Goal: Task Accomplishment & Management: Manage account settings

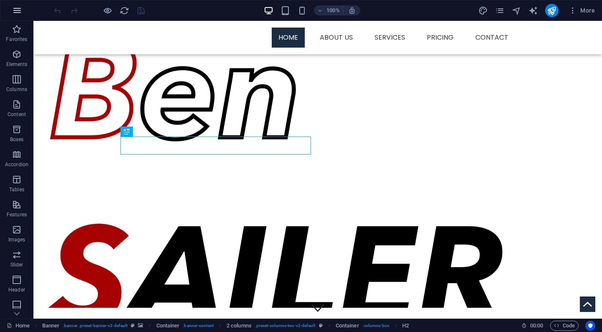
click at [15, 10] on icon "button" at bounding box center [17, 10] width 10 height 10
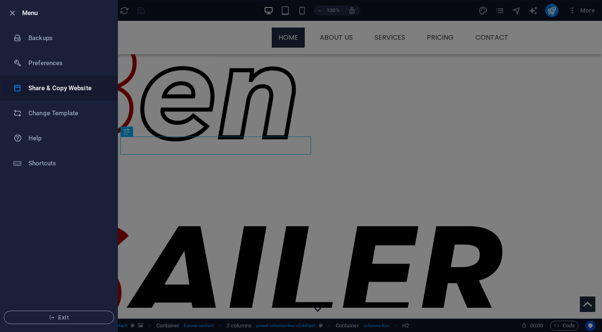
click at [54, 91] on h6 "Share & Copy Website" at bounding box center [66, 88] width 77 height 10
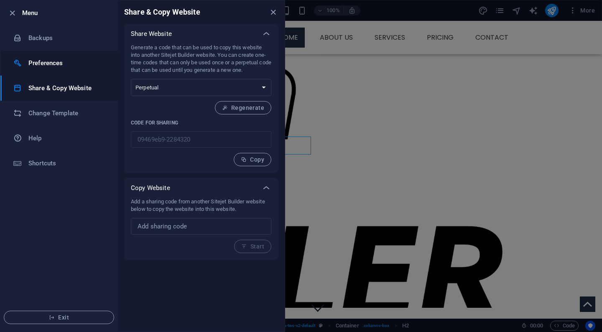
click at [63, 58] on li "Preferences" at bounding box center [58, 63] width 117 height 25
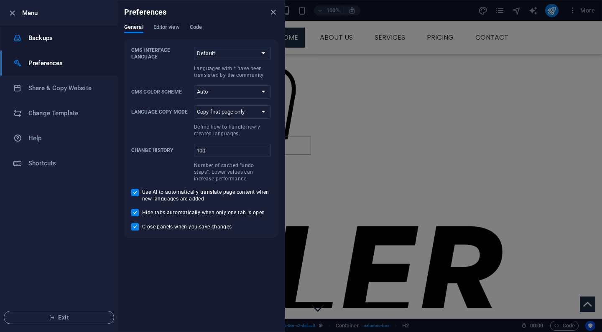
click at [61, 42] on h6 "Backups" at bounding box center [66, 38] width 77 height 10
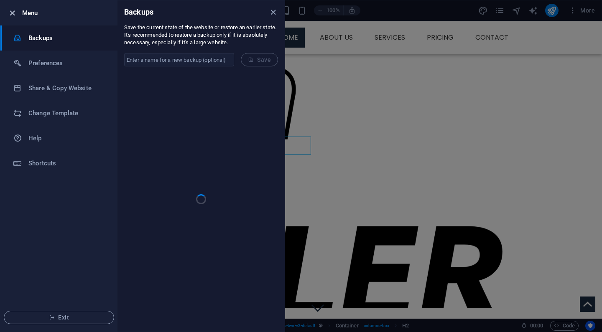
click at [13, 15] on icon "button" at bounding box center [13, 13] width 10 height 10
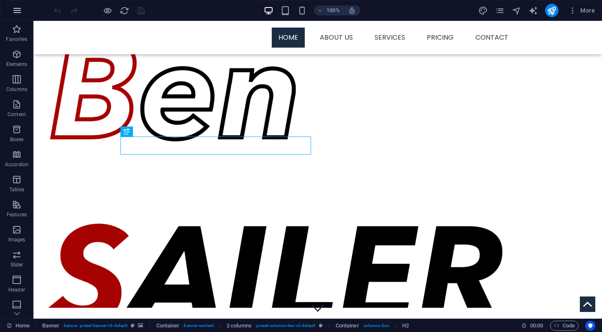
click at [20, 14] on icon "button" at bounding box center [17, 10] width 10 height 10
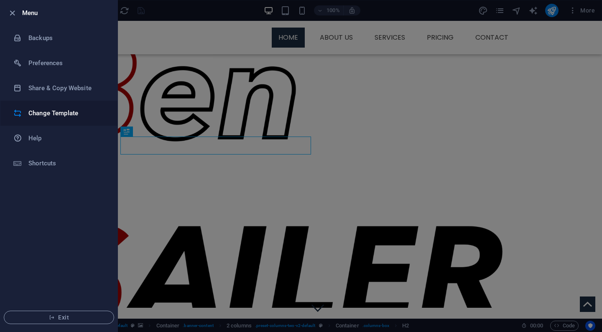
click at [51, 109] on h6 "Change Template" at bounding box center [66, 113] width 77 height 10
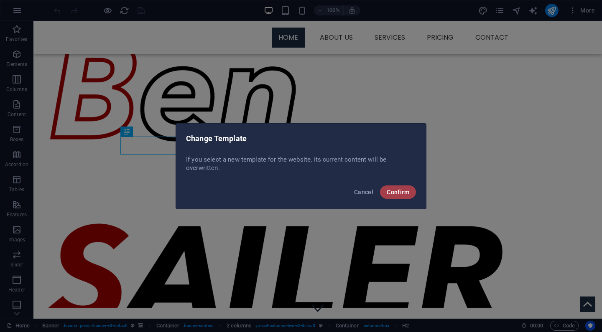
click at [392, 188] on button "Confirm" at bounding box center [398, 192] width 36 height 13
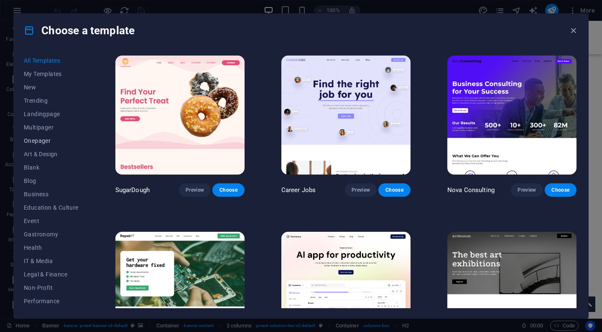
click at [41, 143] on span "Onepager" at bounding box center [51, 140] width 55 height 7
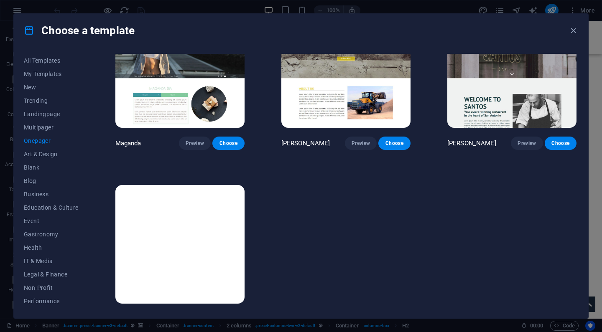
scroll to position [3925, 0]
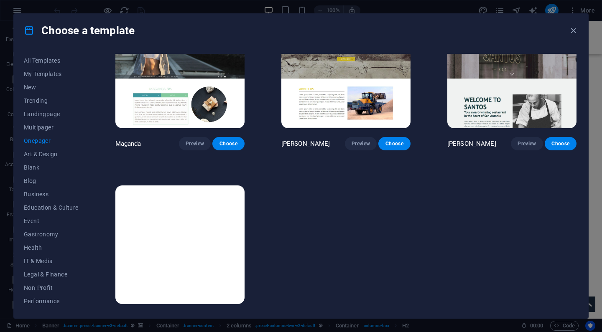
click at [206, 214] on img at bounding box center [179, 245] width 129 height 119
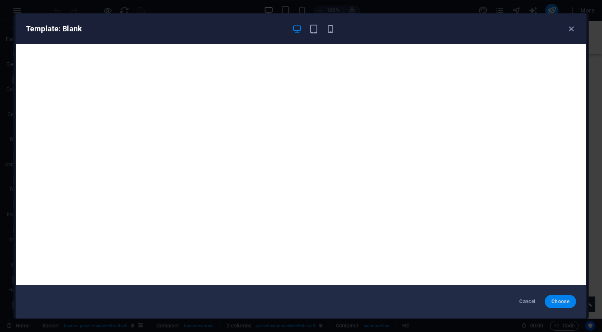
click at [554, 300] on span "Choose" at bounding box center [560, 301] width 18 height 7
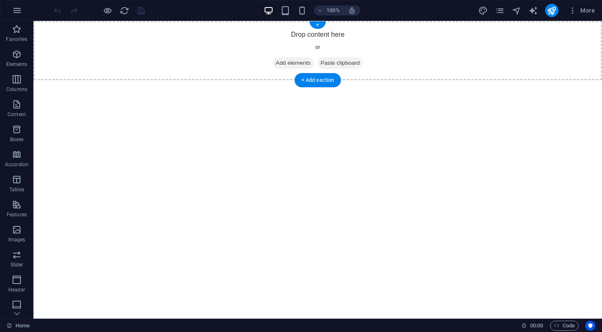
click at [284, 64] on span "Add elements" at bounding box center [292, 63] width 41 height 12
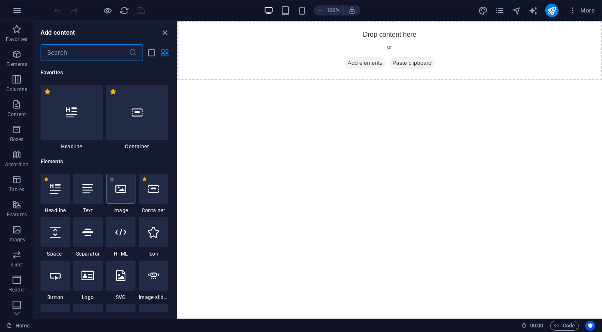
click at [121, 198] on div at bounding box center [120, 189] width 29 height 30
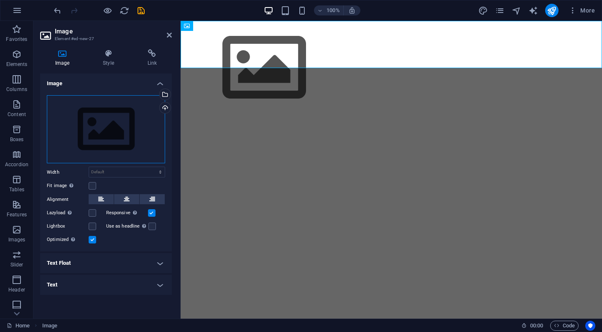
click at [118, 135] on div "Drag files here, click to choose files or select files from Files or our free s…" at bounding box center [106, 129] width 118 height 69
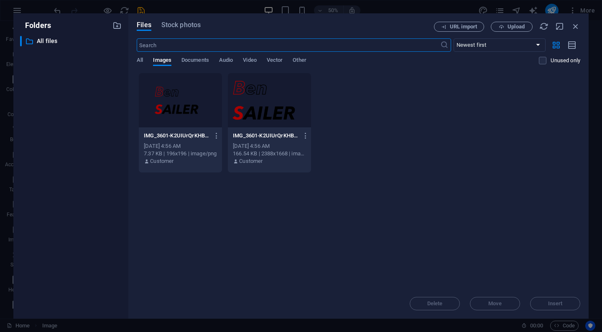
click at [267, 113] on div at bounding box center [269, 100] width 83 height 54
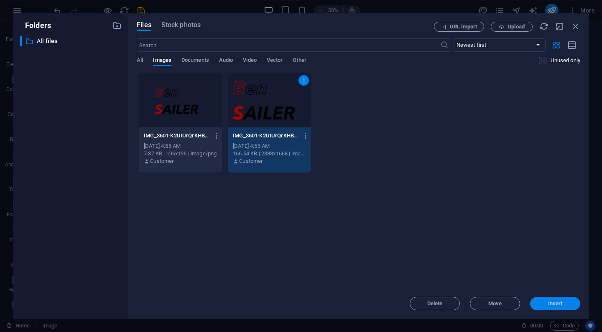
click at [558, 309] on button "Insert" at bounding box center [555, 303] width 50 height 13
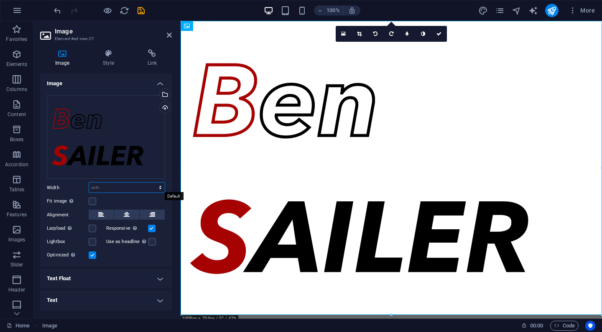
select select "%"
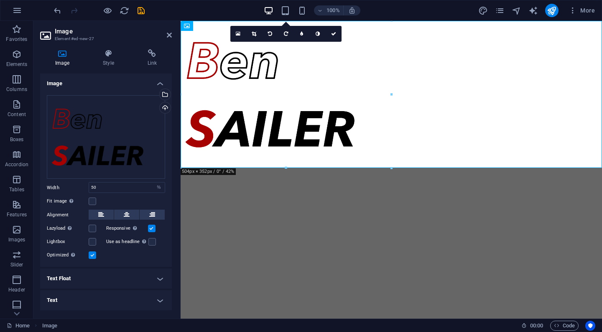
click at [117, 201] on div "Fit image Automatically fit image to a fixed width and height" at bounding box center [106, 201] width 118 height 10
click at [116, 190] on input "50" at bounding box center [127, 188] width 76 height 10
click at [116, 199] on div "Fit image Automatically fit image to a fixed width and height" at bounding box center [106, 201] width 118 height 10
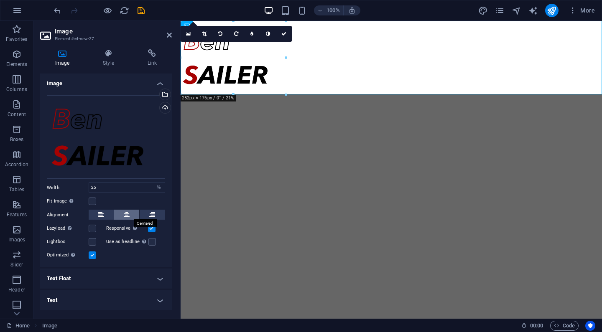
click at [125, 212] on icon at bounding box center [127, 215] width 6 height 10
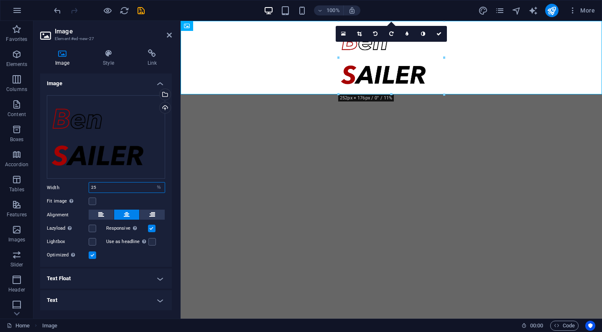
click at [112, 189] on input "25" at bounding box center [127, 188] width 76 height 10
type input "50"
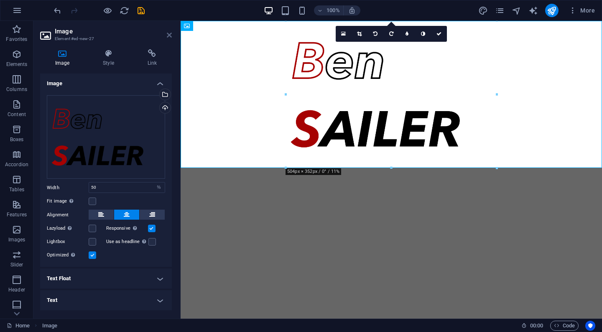
click at [167, 36] on icon at bounding box center [169, 35] width 5 height 7
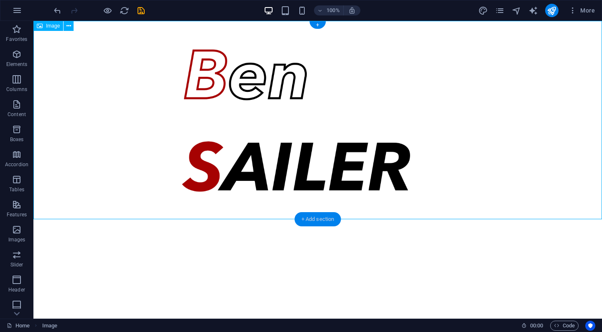
click at [316, 219] on div "+ Add section" at bounding box center [318, 219] width 46 height 14
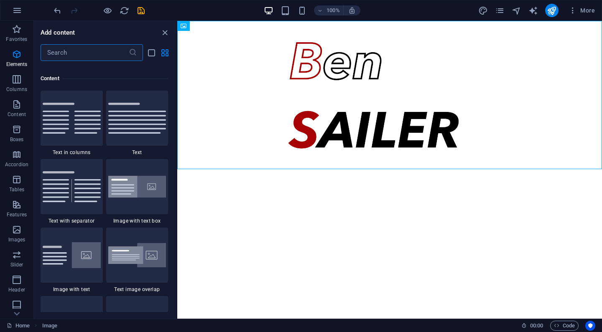
scroll to position [1462, 0]
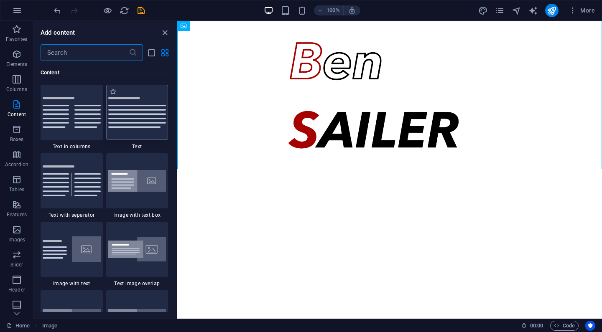
click at [149, 122] on img at bounding box center [137, 112] width 58 height 31
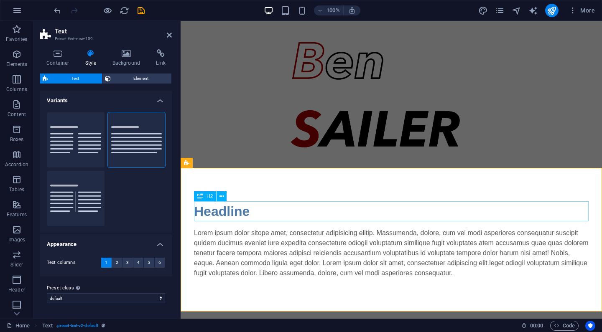
click at [225, 212] on div "Headline" at bounding box center [391, 211] width 395 height 20
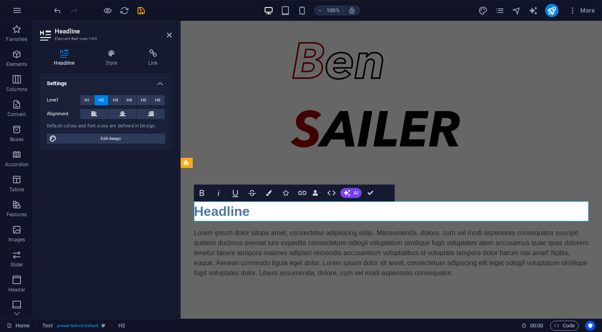
click at [225, 212] on h2 "Headline" at bounding box center [391, 211] width 395 height 20
click at [253, 245] on div "Lorem ipsum dolor sitope amet, consectetur adipisicing elitip. Massumenda, dolo…" at bounding box center [391, 253] width 395 height 50
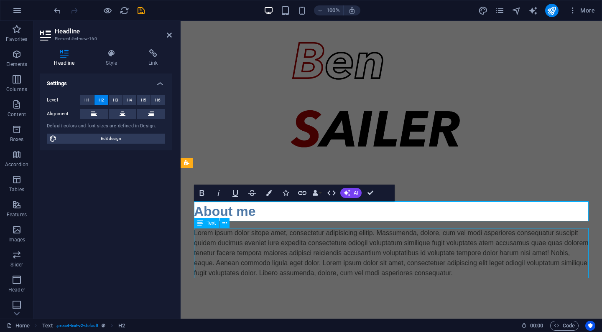
click at [253, 245] on div "Lorem ipsum dolor sitope amet, consectetur adipisicing elitip. Massumenda, dolo…" at bounding box center [391, 253] width 395 height 50
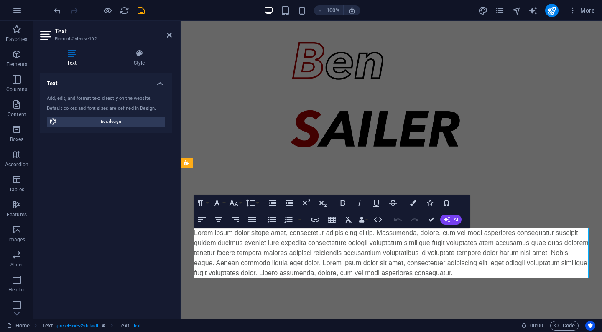
click at [253, 245] on p "Lorem ipsum dolor sitope amet, consectetur adipisicing elitip. Massumenda, dolo…" at bounding box center [391, 253] width 395 height 50
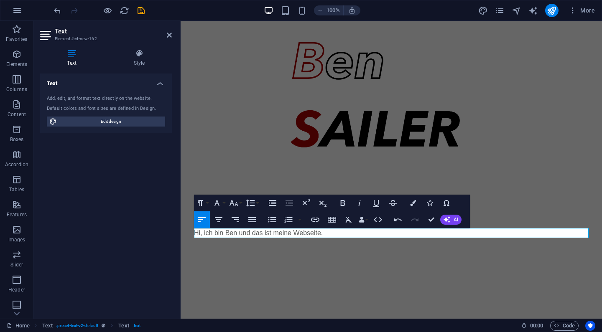
click at [250, 272] on html "Skip to main content About me Hi, ich bin Ben und das ist meine Webseite." at bounding box center [391, 146] width 421 height 251
click at [242, 141] on figure at bounding box center [391, 94] width 421 height 147
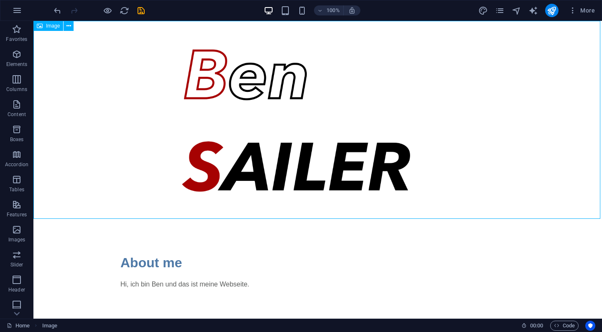
click at [242, 141] on figure at bounding box center [317, 120] width 568 height 199
select select "%"
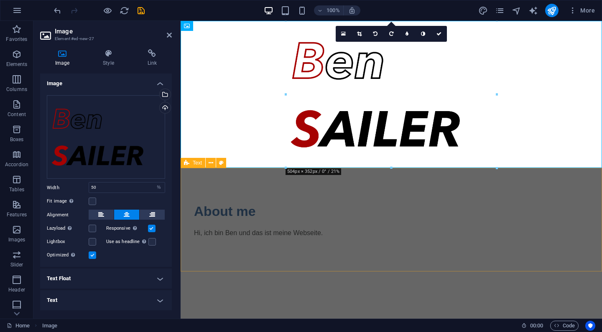
click at [258, 247] on div "About me Hi, ich bin Ben und das ist meine Webseite." at bounding box center [391, 220] width 421 height 104
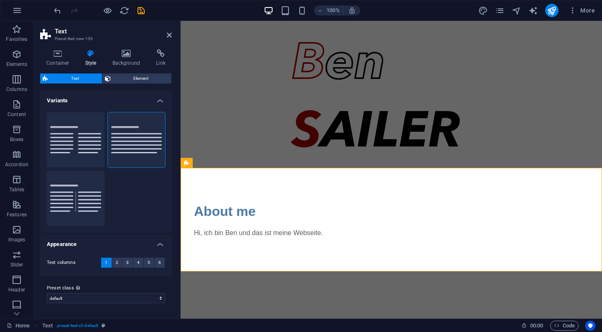
click at [271, 272] on html "Skip to main content About me Hi, ich bin Ben und das ist meine Webseite." at bounding box center [391, 146] width 421 height 251
click at [167, 38] on icon at bounding box center [169, 35] width 5 height 7
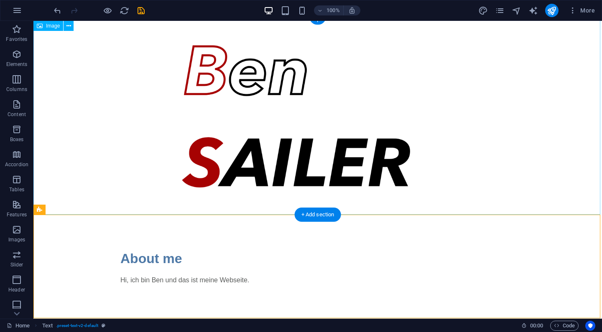
scroll to position [4, 0]
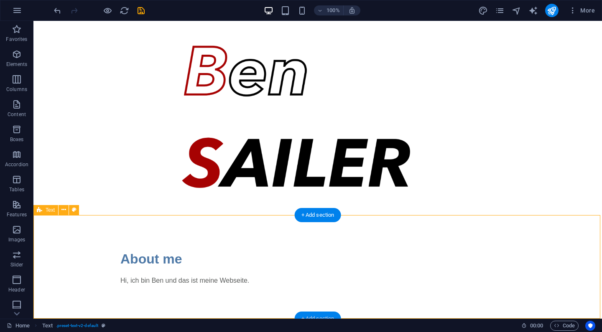
click at [306, 315] on div "+ Add section" at bounding box center [318, 319] width 46 height 14
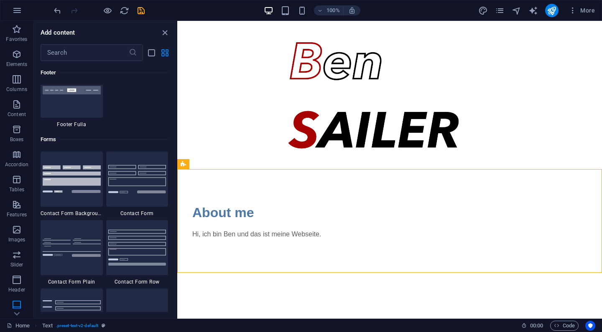
scroll to position [6038, 0]
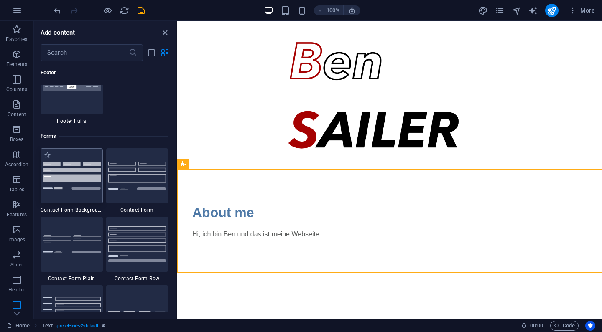
click at [86, 179] on img at bounding box center [72, 175] width 58 height 27
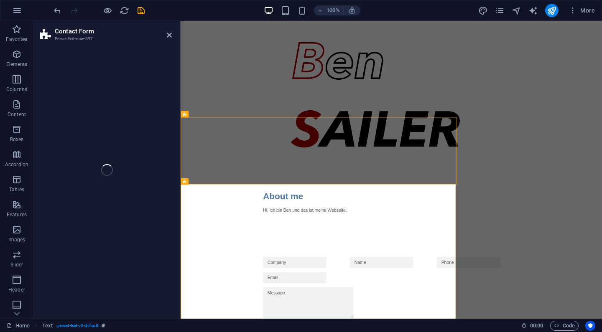
select select "rem"
select select "px"
select select "rem"
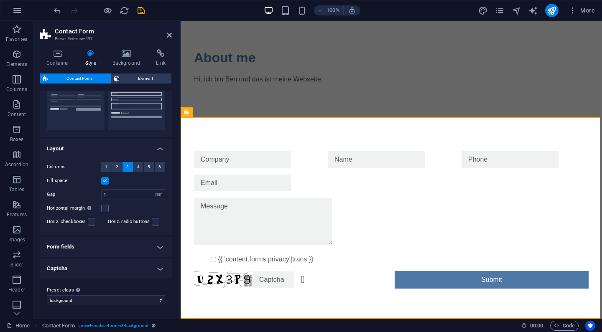
scroll to position [95, 0]
click at [130, 263] on h4 "Captcha" at bounding box center [106, 269] width 132 height 20
click at [130, 247] on h4 "Form fields" at bounding box center [106, 247] width 132 height 20
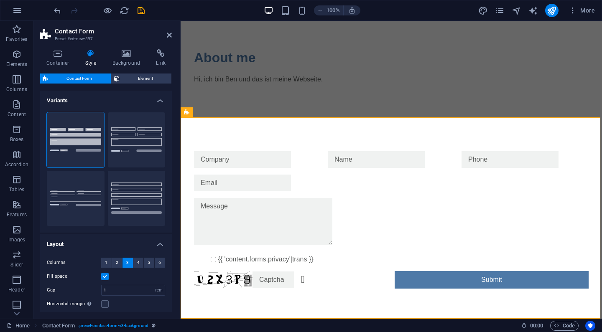
scroll to position [0, 0]
click at [134, 73] on div "Container Style Background Link Size Height Default px rem % vh vw Min. height …" at bounding box center [106, 180] width 132 height 263
click at [132, 76] on span "Element" at bounding box center [145, 79] width 47 height 10
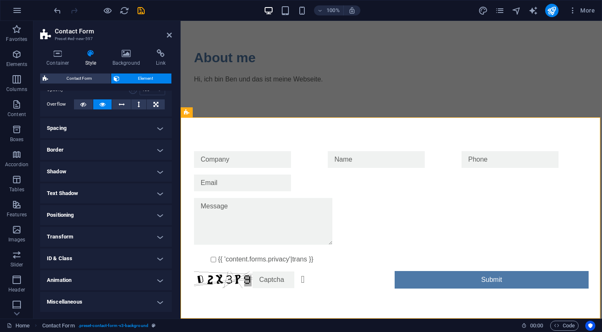
scroll to position [42, 0]
click at [87, 297] on h4 "Miscellaneous" at bounding box center [106, 303] width 132 height 20
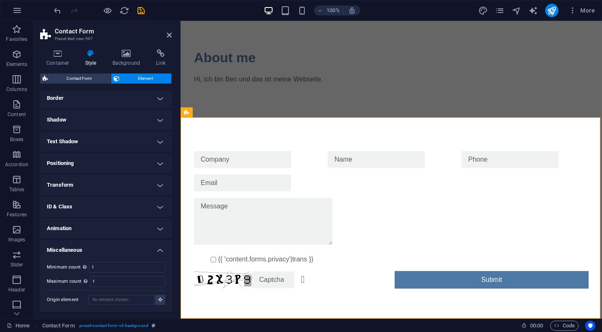
scroll to position [94, 0]
click at [89, 226] on h4 "Animation" at bounding box center [106, 229] width 132 height 20
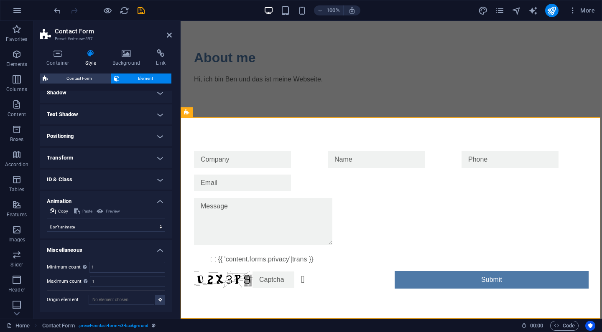
scroll to position [121, 0]
click at [90, 174] on h4 "ID & Class" at bounding box center [106, 180] width 132 height 20
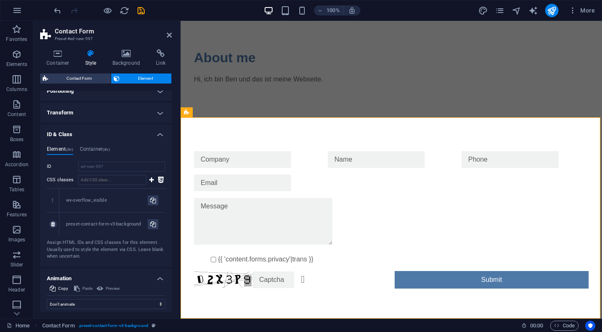
scroll to position [156, 0]
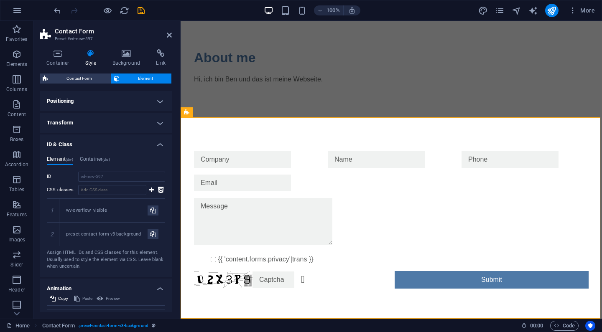
click at [98, 122] on h4 "Transform" at bounding box center [106, 123] width 132 height 20
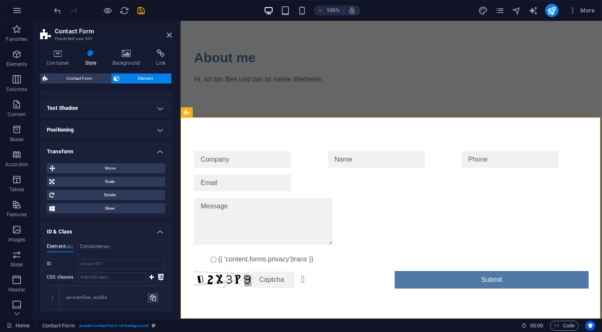
scroll to position [113, 0]
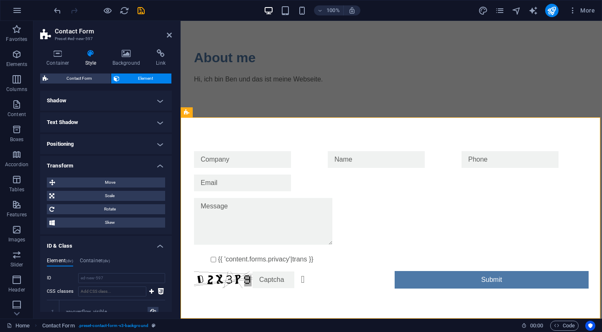
click at [95, 139] on h4 "Positioning" at bounding box center [106, 144] width 132 height 20
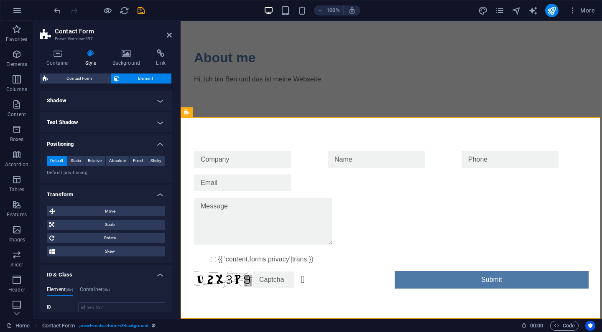
click at [94, 106] on h4 "Shadow" at bounding box center [106, 101] width 132 height 20
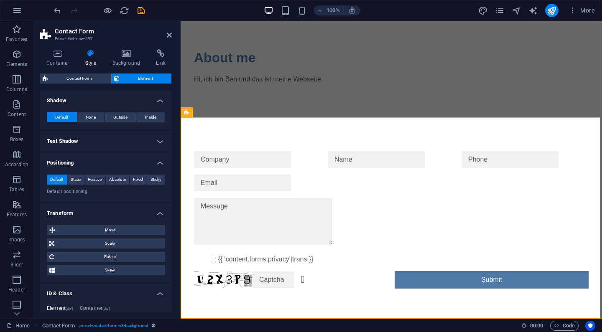
click at [95, 139] on h4 "Text Shadow" at bounding box center [106, 141] width 132 height 20
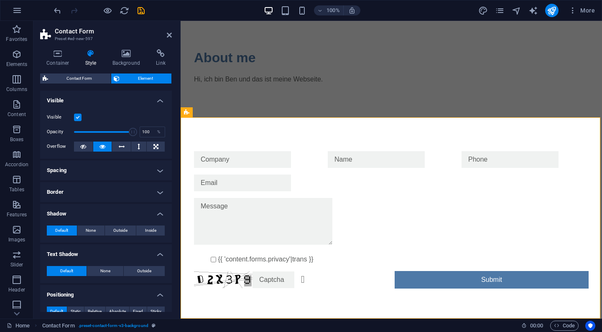
scroll to position [0, 0]
click at [96, 168] on h4 "Spacing" at bounding box center [106, 170] width 132 height 20
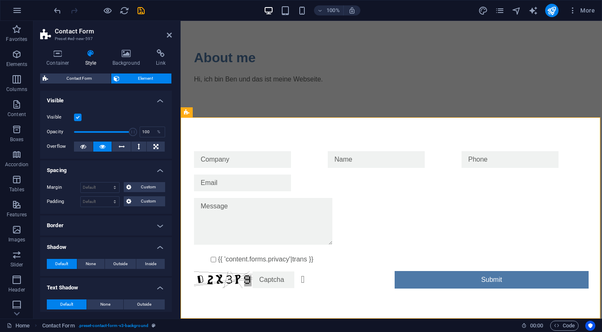
click at [91, 225] on h4 "Border" at bounding box center [106, 226] width 132 height 20
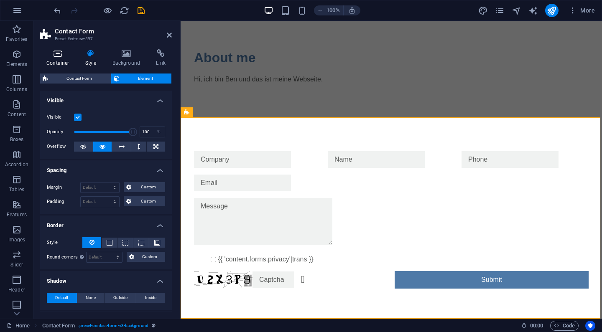
click at [61, 55] on icon at bounding box center [58, 53] width 36 height 8
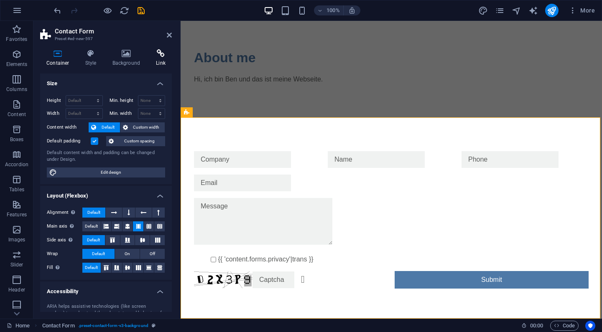
click at [160, 55] on icon at bounding box center [161, 53] width 22 height 8
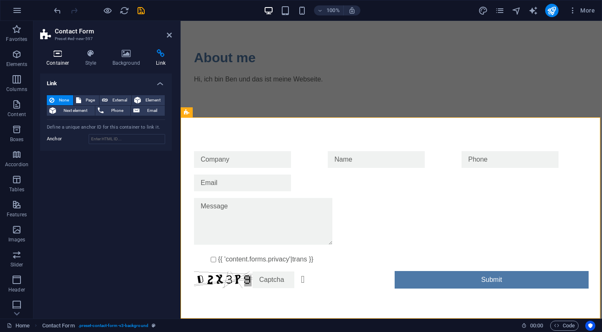
click at [56, 53] on icon at bounding box center [58, 53] width 36 height 8
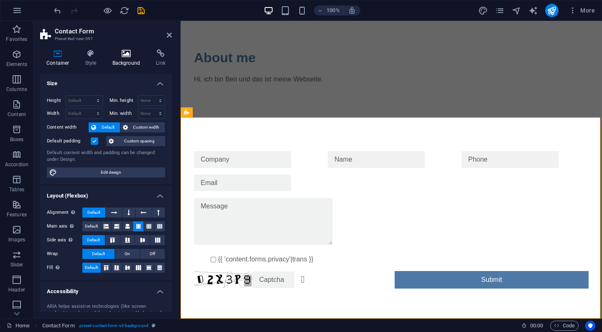
click at [124, 58] on h4 "Background" at bounding box center [128, 58] width 44 height 18
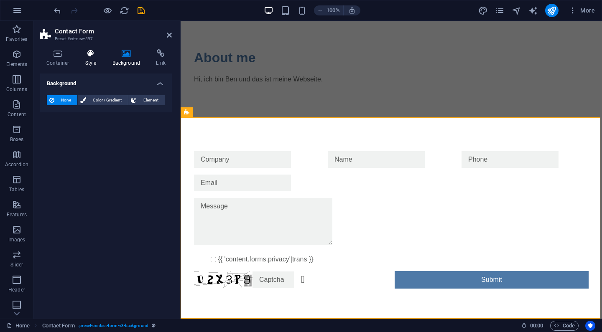
click at [97, 60] on h4 "Style" at bounding box center [92, 58] width 27 height 18
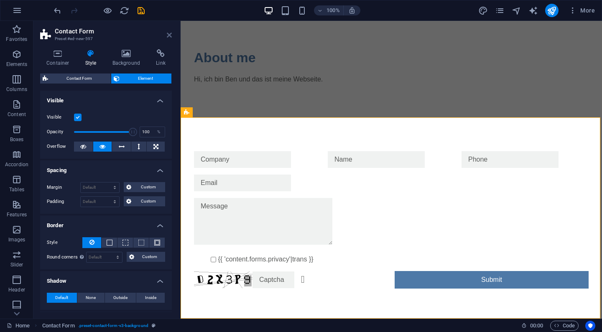
click at [169, 38] on icon at bounding box center [169, 35] width 5 height 7
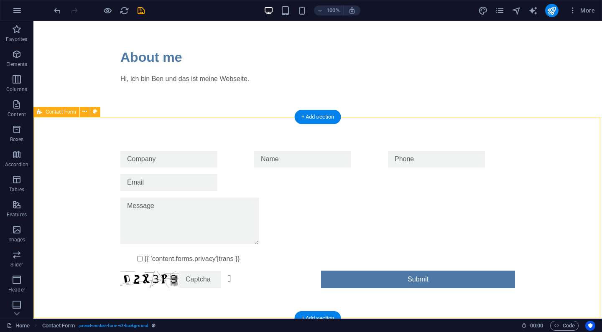
scroll to position [205, 0]
click at [311, 316] on div "+ Add section" at bounding box center [318, 319] width 46 height 14
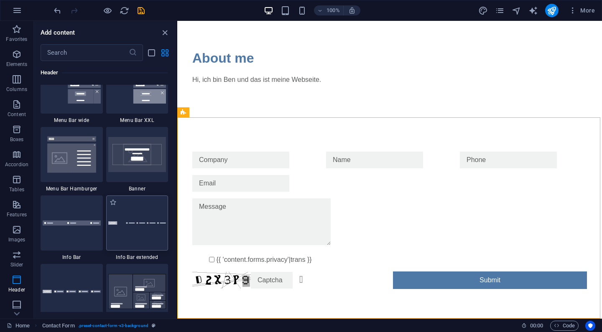
scroll to position [5267, 0]
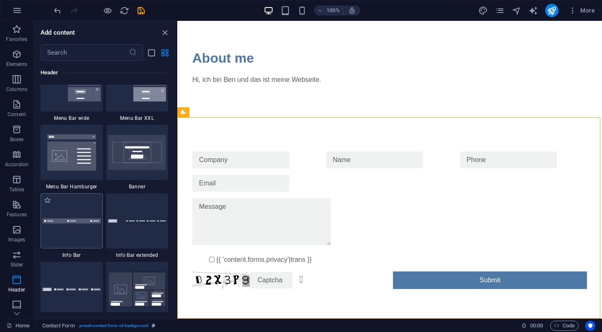
click at [86, 215] on div at bounding box center [72, 221] width 62 height 55
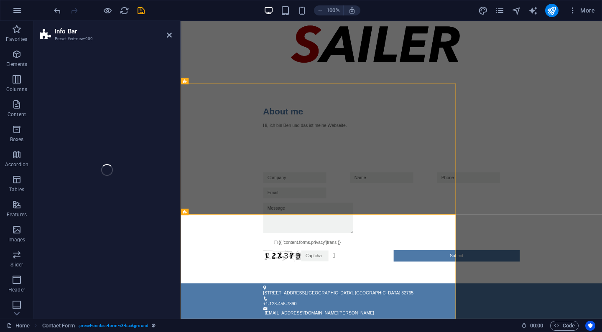
select select "rem"
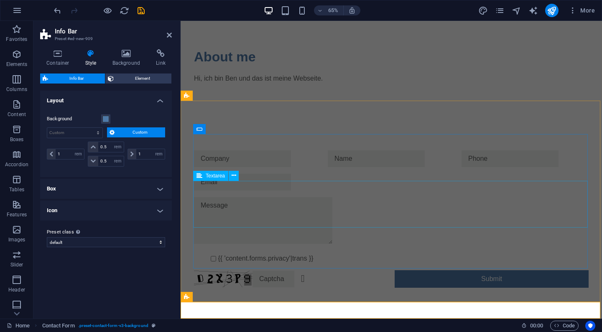
scroll to position [171, 0]
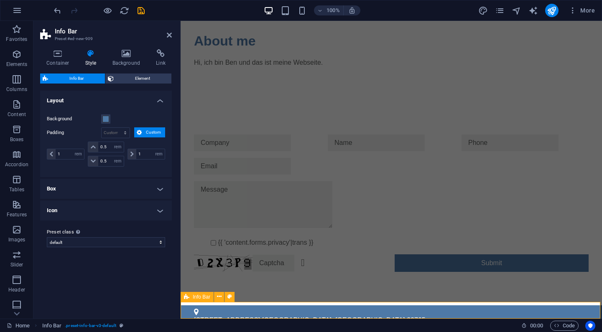
click at [322, 310] on div "353 N Central Ave , Oviedo, FL 32765 +1-123-456-7890 info@b-sailer.de" at bounding box center [391, 333] width 421 height 55
drag, startPoint x: 316, startPoint y: 309, endPoint x: 190, endPoint y: 310, distance: 125.4
click at [190, 310] on div "353 N Central Ave , Oviedo, FL 32765 +1-123-456-7890 info@b-sailer.de" at bounding box center [391, 333] width 421 height 55
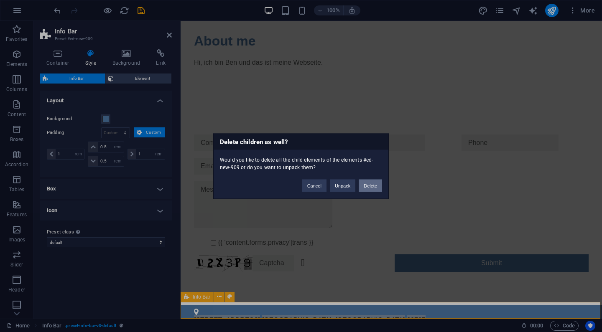
drag, startPoint x: 373, startPoint y: 186, endPoint x: 156, endPoint y: 289, distance: 240.0
click at [373, 186] on button "Delete" at bounding box center [370, 185] width 23 height 13
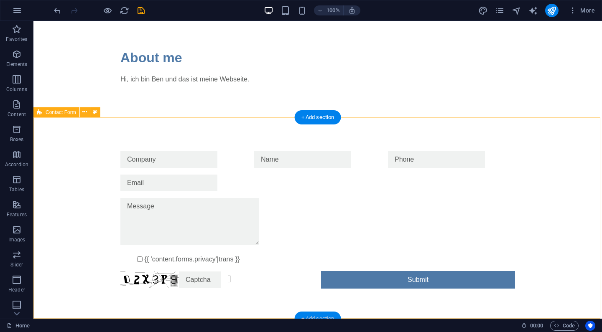
click at [305, 314] on div "+ Add section" at bounding box center [318, 319] width 46 height 14
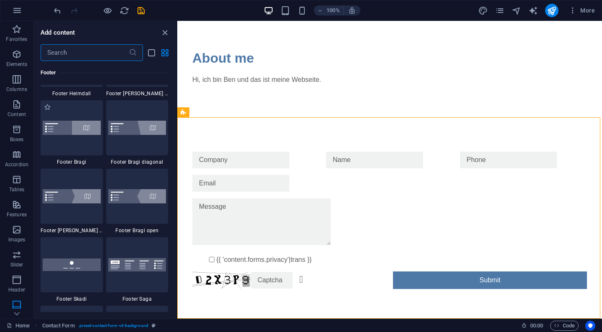
scroll to position [5726, 0]
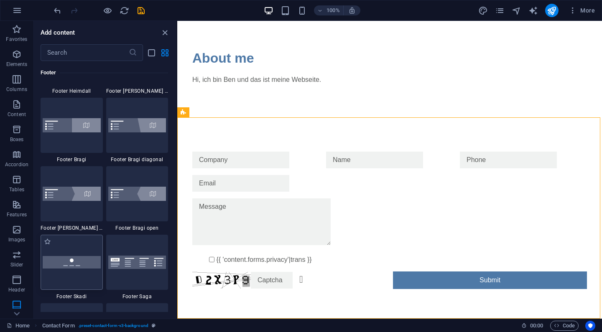
click at [83, 272] on div at bounding box center [72, 262] width 62 height 55
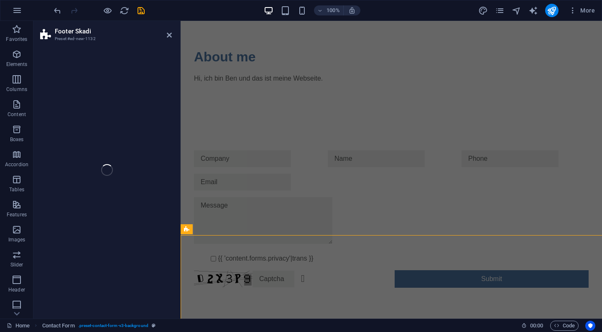
select select "rem"
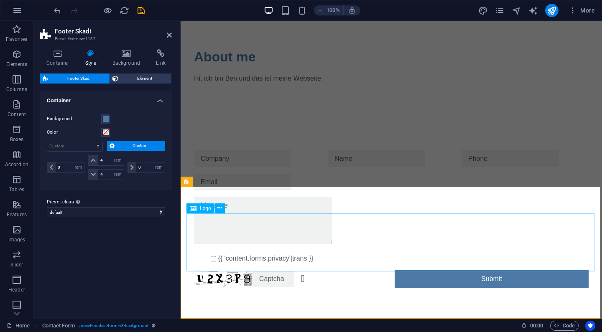
scroll to position [286, 0]
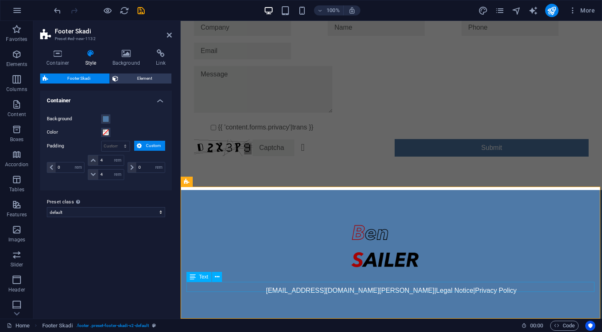
click at [400, 289] on div "info@b-sailer.de | Legal Notice | Privacy Policy" at bounding box center [391, 291] width 408 height 10
click at [397, 287] on div "info@b-sailer.de | Legal Notice | Privacy Policy" at bounding box center [391, 291] width 408 height 10
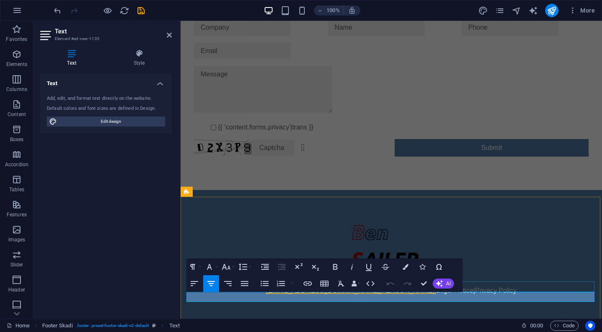
scroll to position [276, 0]
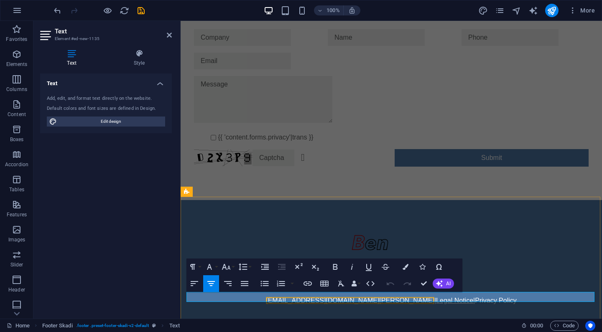
click at [436, 299] on link "Legal Notice" at bounding box center [454, 300] width 37 height 7
click at [396, 310] on div "info@b-sailer.de | Legal Notice | Privacy Policy" at bounding box center [391, 266] width 421 height 132
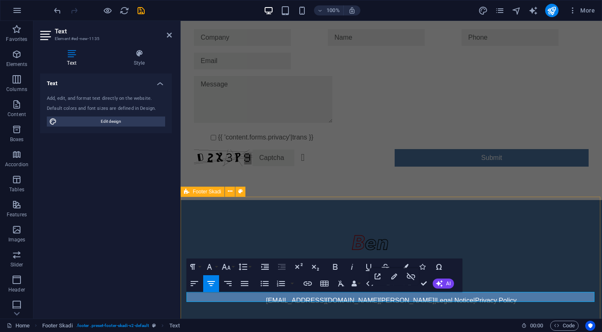
select select "rem"
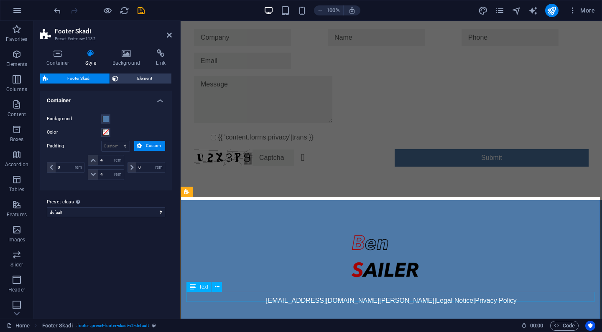
click at [389, 298] on div "info@b-sailer.de | Legal Notice | Privacy Policy" at bounding box center [391, 301] width 408 height 10
click at [395, 298] on div "info@b-sailer.de | Legal Notice | Privacy Policy" at bounding box center [391, 301] width 408 height 10
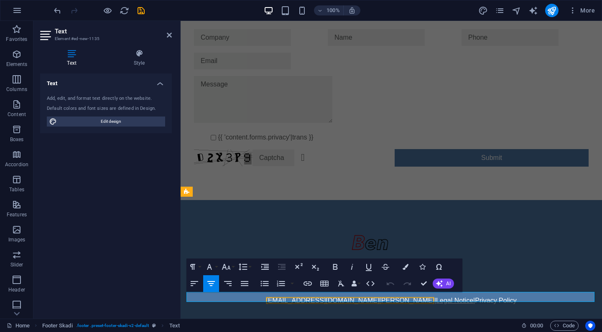
click at [436, 298] on link "Legal Notice" at bounding box center [454, 300] width 37 height 7
click at [310, 283] on icon "button" at bounding box center [308, 284] width 10 height 10
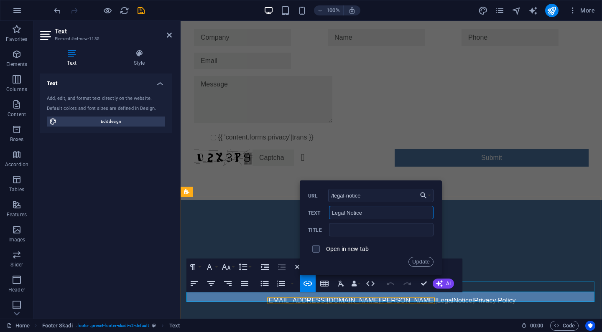
drag, startPoint x: 369, startPoint y: 211, endPoint x: 315, endPoint y: 213, distance: 53.5
click at [315, 213] on div "Legal Notice Text" at bounding box center [370, 213] width 125 height 14
type input "Impressum"
click at [316, 249] on input "checkbox" at bounding box center [315, 248] width 8 height 8
checkbox input "true"
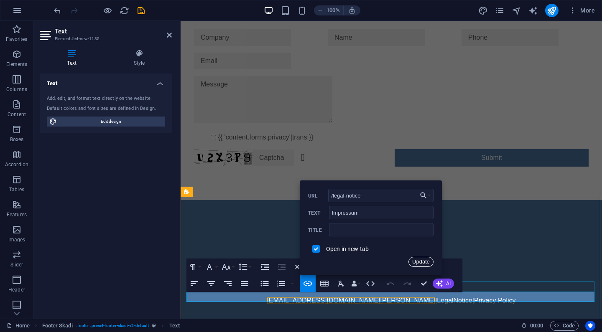
click at [417, 261] on button "Update" at bounding box center [420, 262] width 25 height 10
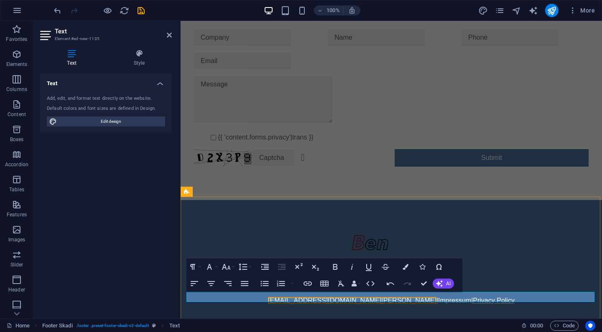
click at [473, 299] on link "Privacy Policy" at bounding box center [494, 300] width 42 height 7
click at [473, 297] on link "Privacy Policy" at bounding box center [494, 300] width 42 height 7
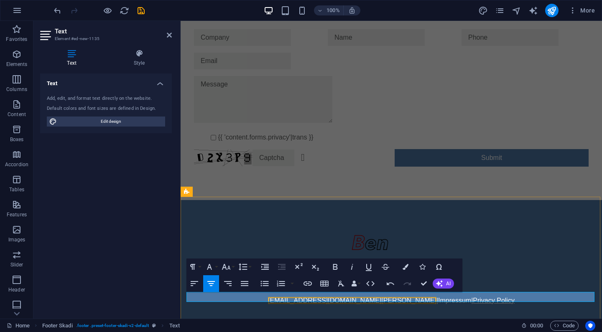
click at [473, 299] on link "Privacy Policy" at bounding box center [494, 300] width 42 height 7
type input "/privacy"
type input "Privacy Policy"
checkbox input "false"
click at [305, 282] on icon "button" at bounding box center [308, 284] width 10 height 10
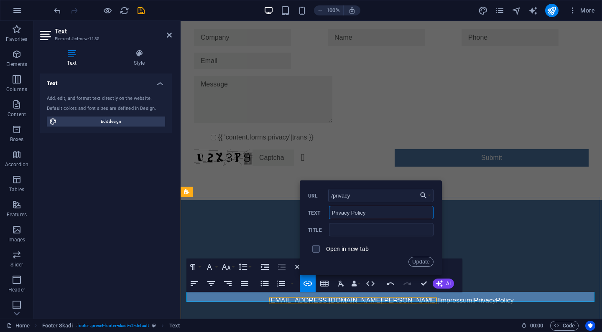
click at [357, 211] on input "Privacy Policy" at bounding box center [381, 212] width 104 height 13
type input "Datenschutz"
click at [360, 250] on label "Open in new tab" at bounding box center [347, 249] width 43 height 7
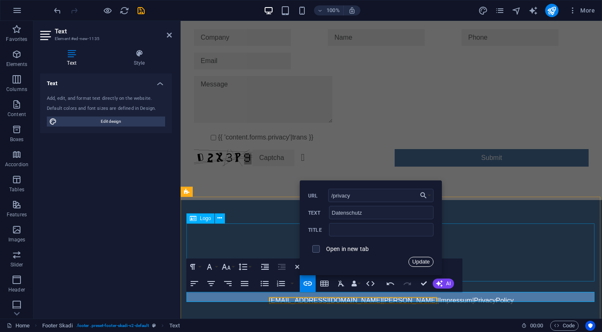
click at [423, 262] on button "Update" at bounding box center [420, 262] width 25 height 10
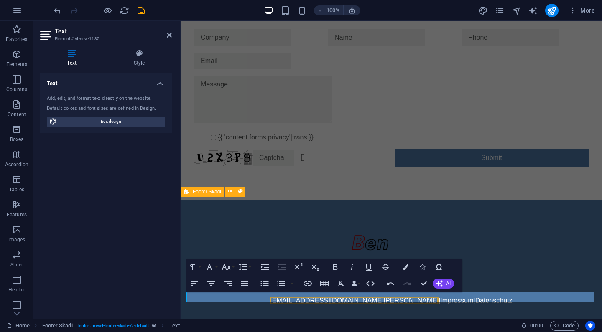
click at [428, 200] on div "info@b-sailer.de | Impressum | Datenschutz" at bounding box center [391, 266] width 421 height 132
select select "rem"
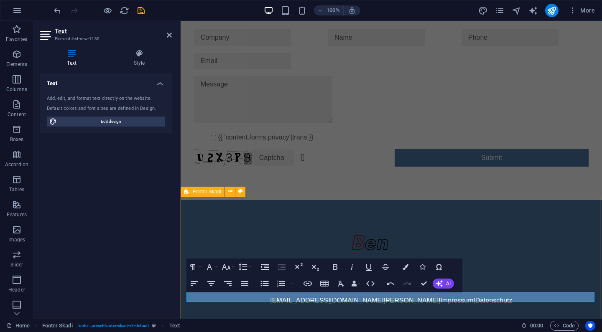
select select "rem"
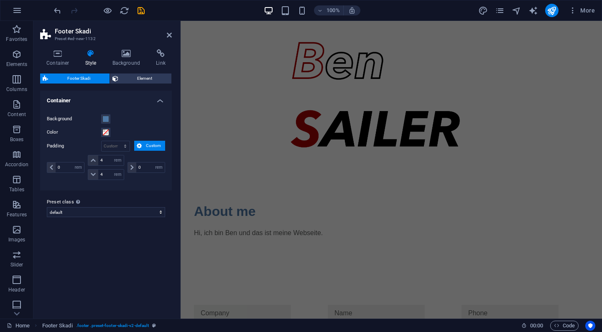
scroll to position [0, 0]
click at [142, 10] on icon "save" at bounding box center [141, 11] width 10 height 10
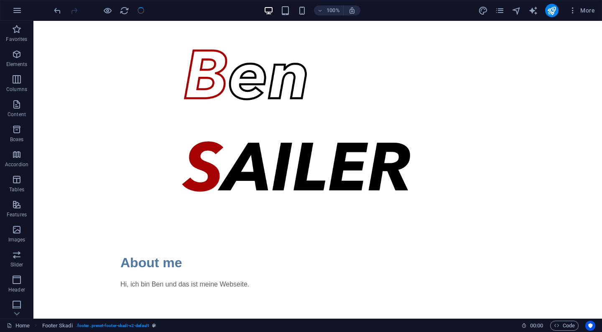
checkbox input "false"
click at [503, 13] on icon "pages" at bounding box center [500, 11] width 10 height 10
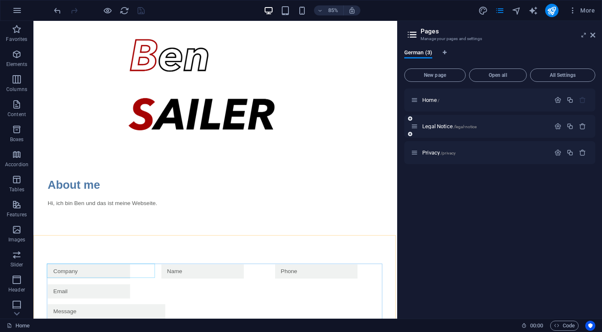
click at [444, 129] on div "Legal Notice /legal-notice" at bounding box center [480, 127] width 139 height 10
click at [441, 125] on span "Legal Notice /legal-notice" at bounding box center [449, 126] width 54 height 6
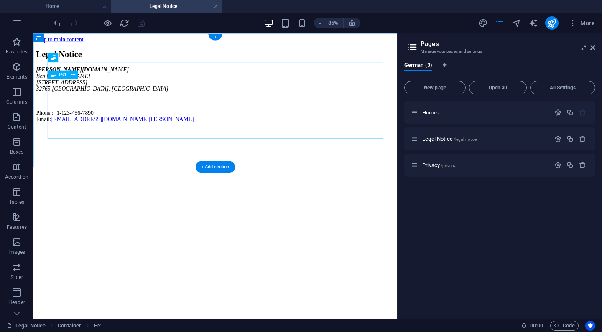
click at [113, 123] on div "ben-sailer.de Ben Sailer 353 N Central Ave 32765 Oviedo, FL Phone.: +1-123-456-…" at bounding box center [247, 105] width 421 height 66
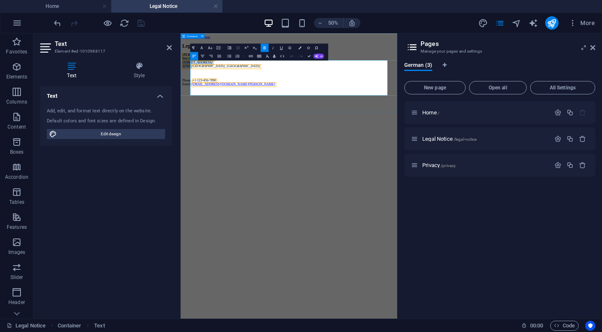
drag, startPoint x: 278, startPoint y: 124, endPoint x: 197, endPoint y: 104, distance: 82.7
click at [197, 104] on div "Legal Notice ben-sailer.de Ben Sailer 353 N Central Ave 32765 Oviedo, FL Phone.…" at bounding box center [397, 96] width 426 height 86
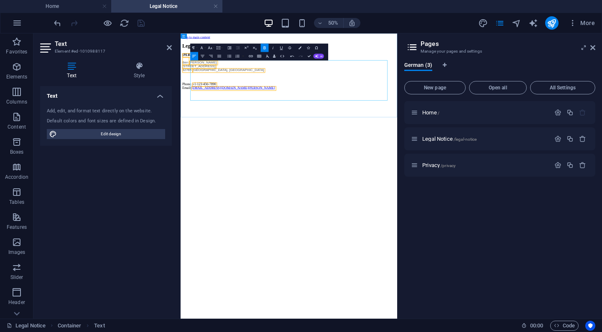
click at [262, 110] on address "ben-sailer.de Ben Sailer 353 N Central Ave 32765 Oviedo, FL" at bounding box center [397, 91] width 426 height 38
click at [258, 110] on address "ben-sailer.de Ben Sailer 353 N Central Ave 32765 Oviedo, FL" at bounding box center [397, 91] width 426 height 38
click at [169, 46] on icon at bounding box center [169, 47] width 5 height 7
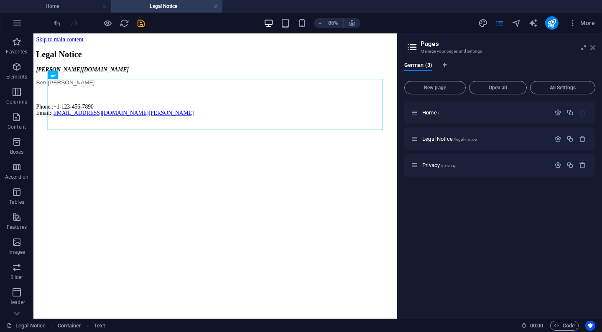
click at [593, 48] on icon at bounding box center [592, 47] width 5 height 7
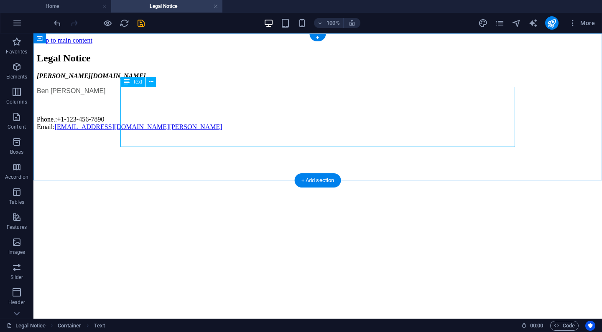
click at [134, 103] on div "ben-sailer.de Ben Sailer Phone.: +1-123-456-7890 Email: info@b-sailer.de" at bounding box center [318, 101] width 562 height 59
click at [133, 103] on div "ben-sailer.de Ben Sailer Phone.: +1-123-456-7890 Email: info@b-sailer.de" at bounding box center [318, 101] width 562 height 59
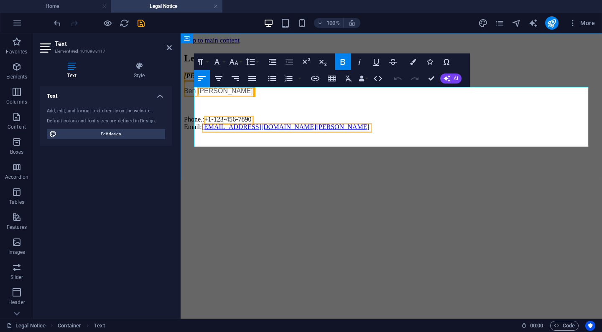
click at [202, 95] on address "ben-sailer.de Ben Sailer" at bounding box center [391, 83] width 415 height 23
click at [196, 94] on span "Ben" at bounding box center [190, 90] width 12 height 7
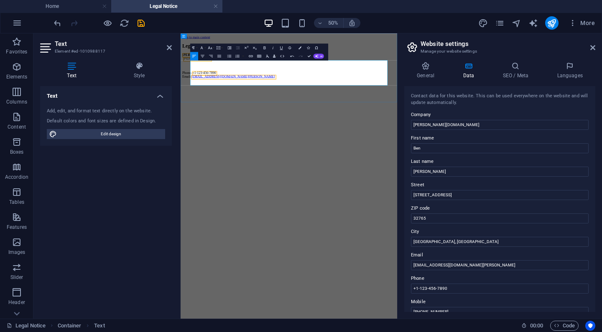
click at [283, 123] on p "Phone.: +1-123-456-7890 Email: info@b-sailer.de" at bounding box center [397, 115] width 426 height 15
click at [213, 120] on p "Phone.: +1-123-456-7890 Email: info@b-sailer.de" at bounding box center [397, 115] width 426 height 15
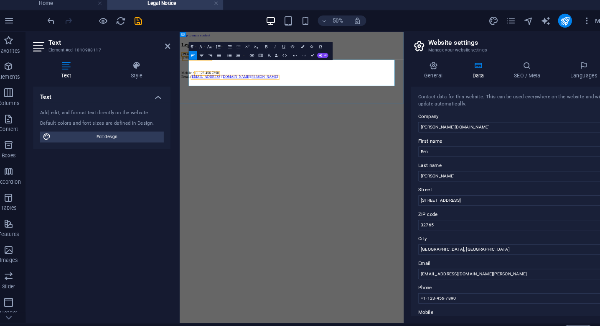
click at [212, 117] on p "Mobile:.: +1-123-456-7890 Email: info@b-sailer.de" at bounding box center [394, 113] width 423 height 15
click at [316, 18] on span "50%" at bounding box center [327, 23] width 23 height 10
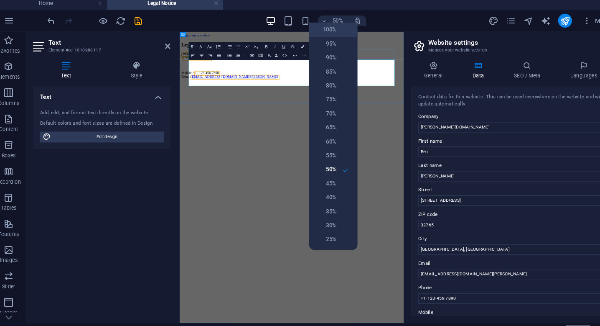
click at [320, 29] on h6 "100%" at bounding box center [320, 32] width 21 height 10
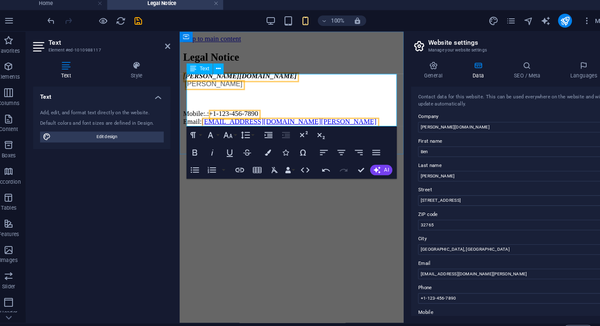
click at [209, 109] on p "Mobile:.: +1-123-456-7890 Email: info@b-sailer.de" at bounding box center [287, 113] width 208 height 15
click at [269, 106] on p "Mobile: +1-123-456-7890 Email: info@b-sailer.de" at bounding box center [287, 113] width 208 height 15
click at [251, 108] on span "+1-123-456-7890" at bounding box center [227, 109] width 47 height 7
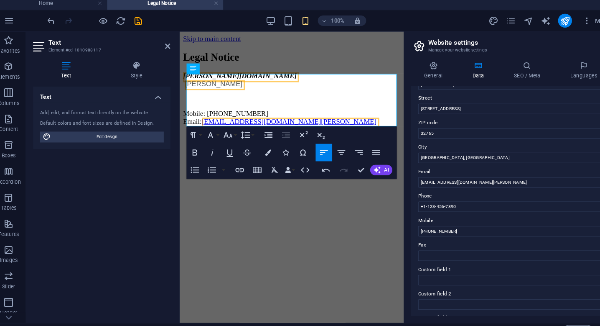
scroll to position [90, 0]
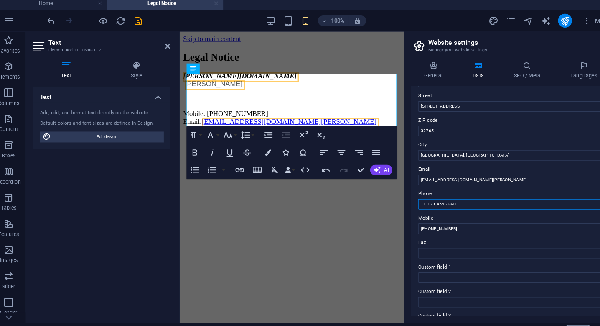
drag, startPoint x: 621, startPoint y: 226, endPoint x: 379, endPoint y: 197, distance: 243.2
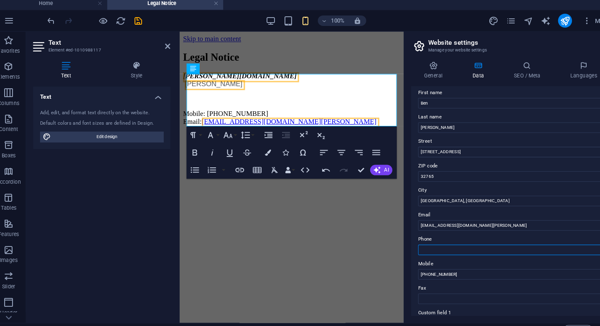
scroll to position [41, 0]
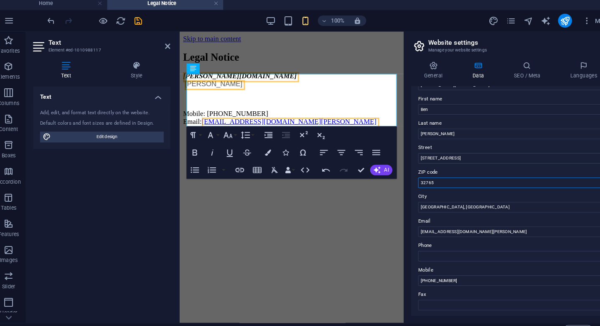
click at [421, 175] on input "32765" at bounding box center [498, 178] width 178 height 10
click at [420, 196] on input "[GEOGRAPHIC_DATA], [GEOGRAPHIC_DATA]" at bounding box center [498, 201] width 178 height 10
click at [421, 151] on input "[STREET_ADDRESS]" at bounding box center [498, 155] width 178 height 10
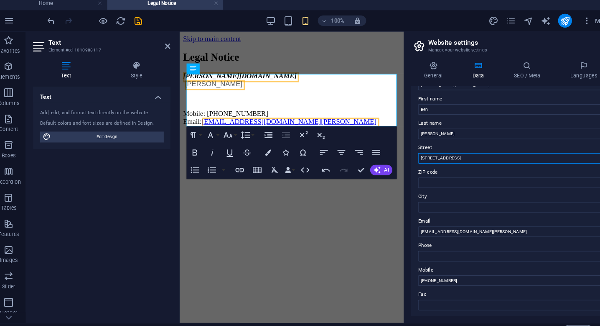
click at [421, 151] on input "[STREET_ADDRESS]" at bounding box center [498, 155] width 178 height 10
click at [259, 128] on html "Skip to main content Legal Notice ben-sailer.de Sailer Mobile: +49 163 480 2991…" at bounding box center [286, 79] width 215 height 97
click at [506, 62] on icon at bounding box center [513, 66] width 51 height 8
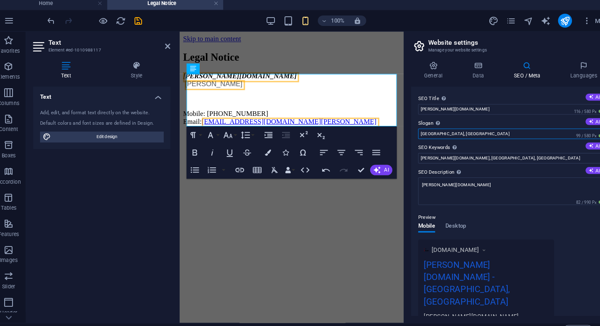
click at [472, 130] on input "[GEOGRAPHIC_DATA], [GEOGRAPHIC_DATA]" at bounding box center [498, 131] width 178 height 10
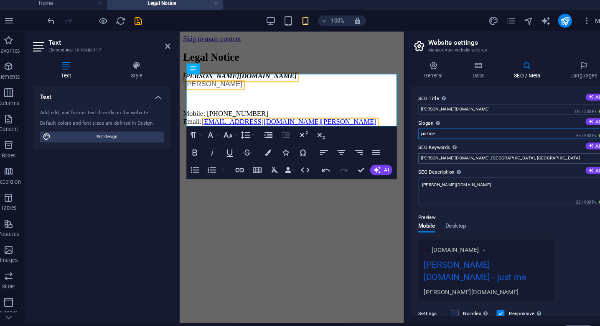
type input "just me"
click at [454, 154] on input "ben-sailer.de, Oviedo, FL" at bounding box center [498, 155] width 178 height 10
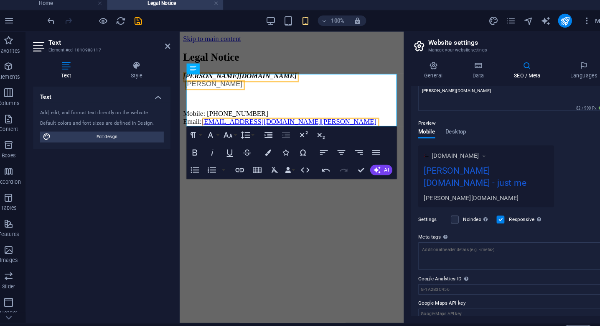
scroll to position [88, 0]
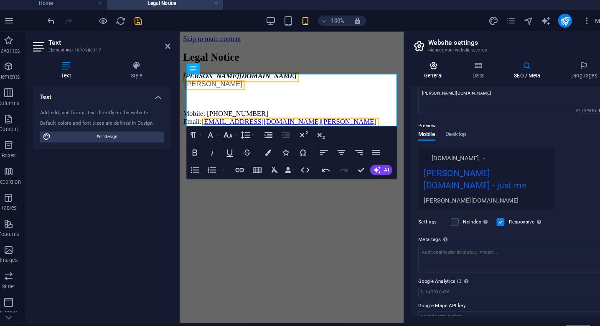
type input "[PERSON_NAME]"
click at [420, 64] on icon at bounding box center [423, 66] width 43 height 8
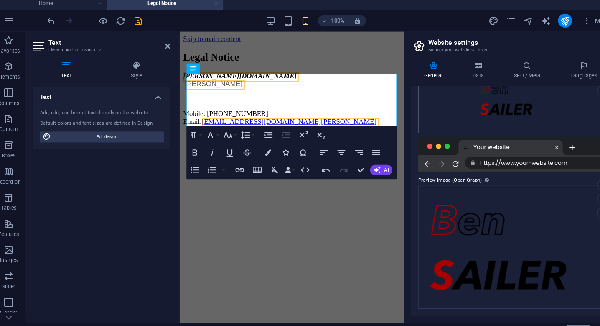
scroll to position [123, 0]
click at [460, 66] on icon at bounding box center [466, 66] width 36 height 8
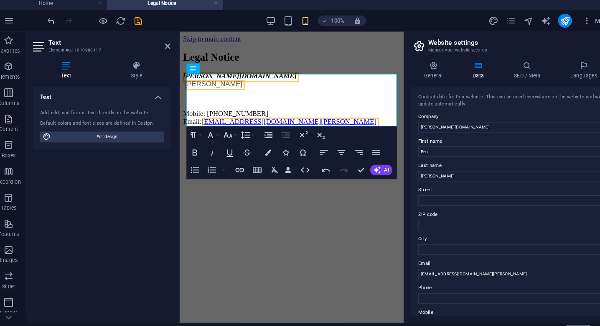
scroll to position [0, 0]
click at [508, 66] on icon at bounding box center [513, 66] width 51 height 8
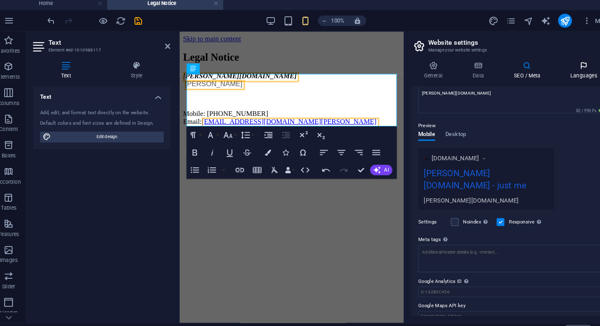
click at [559, 64] on icon at bounding box center [567, 66] width 51 height 8
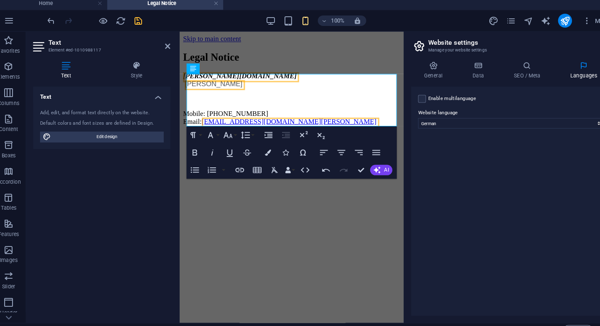
click at [136, 20] on icon "save" at bounding box center [141, 23] width 10 height 10
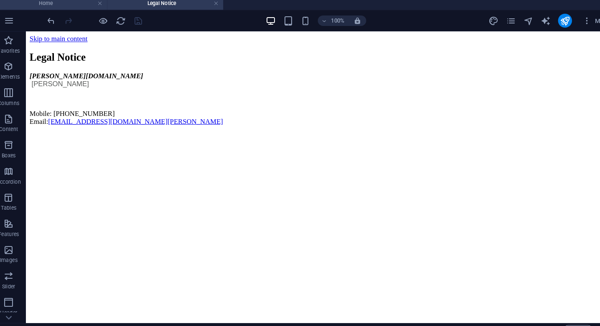
click at [76, 6] on h4 "Home" at bounding box center [55, 6] width 111 height 9
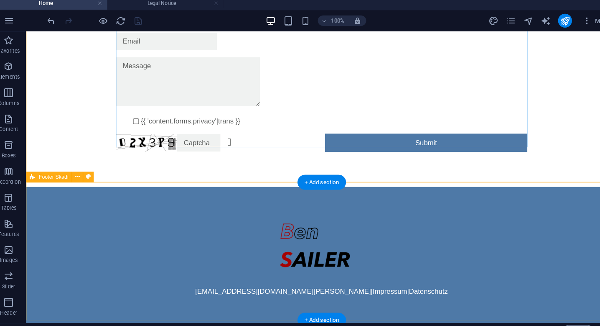
scroll to position [356, 0]
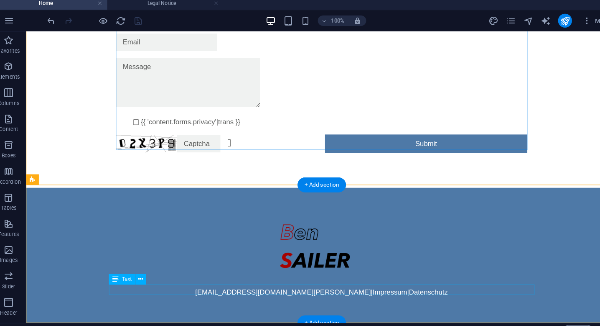
click at [357, 280] on div "info@b-sailer.de | Impressum | Datenschutz" at bounding box center [309, 281] width 408 height 10
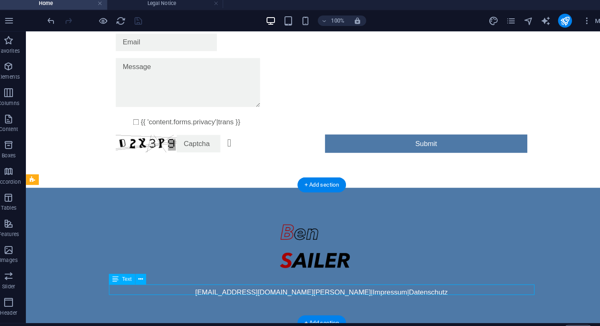
click at [357, 280] on div "info@b-sailer.de | Impressum | Datenschutz" at bounding box center [309, 281] width 408 height 10
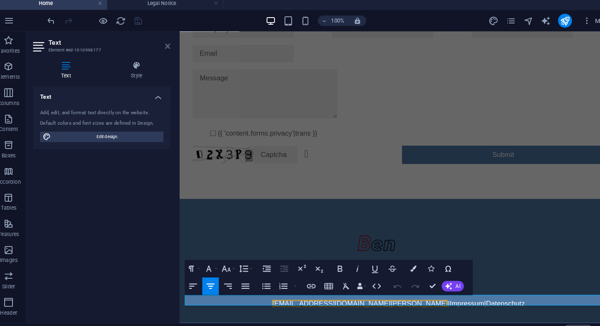
click at [167, 46] on icon at bounding box center [169, 47] width 5 height 7
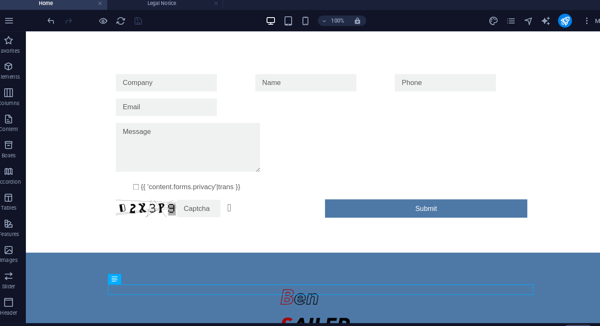
scroll to position [356, 0]
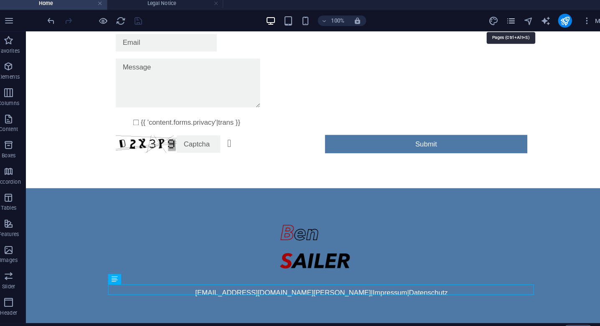
click at [493, 18] on icon "pages" at bounding box center [498, 23] width 10 height 10
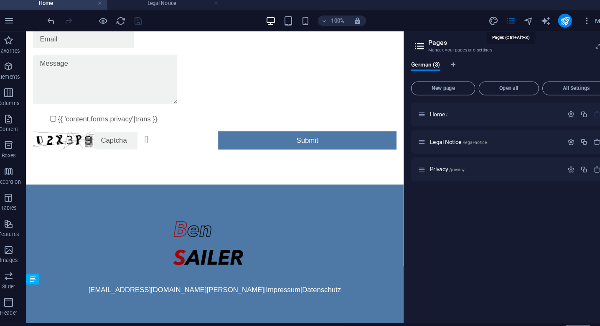
scroll to position [281, 0]
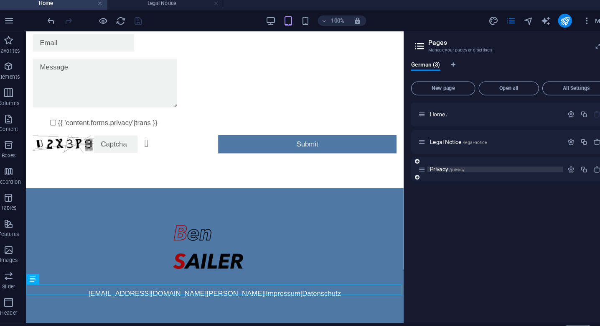
click at [424, 162] on span "Privacy /privacy" at bounding box center [436, 165] width 33 height 6
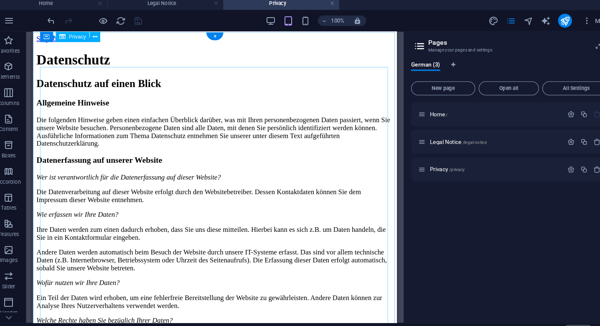
scroll to position [0, 0]
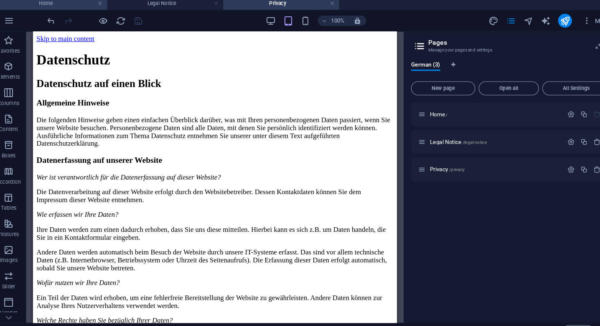
click at [80, 5] on h4 "Home" at bounding box center [55, 6] width 111 height 9
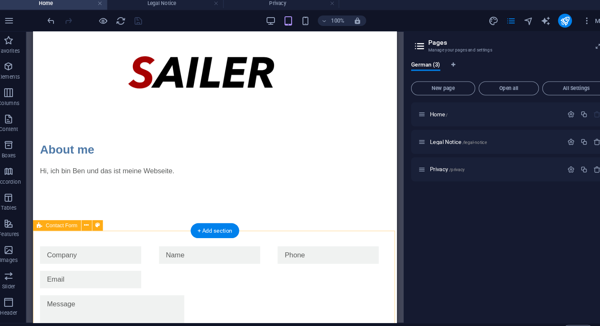
scroll to position [97, 0]
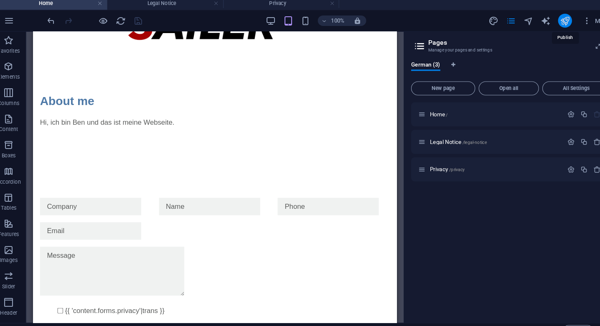
click at [545, 19] on icon "publish" at bounding box center [550, 23] width 10 height 10
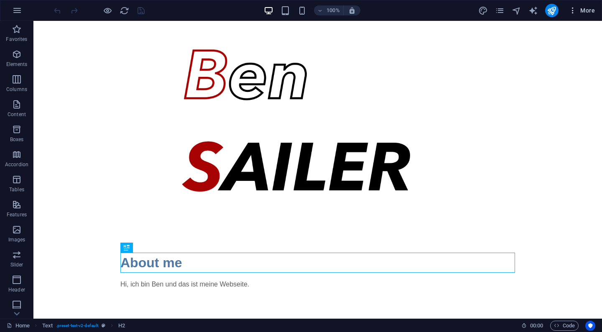
click at [570, 11] on icon "button" at bounding box center [572, 10] width 8 height 8
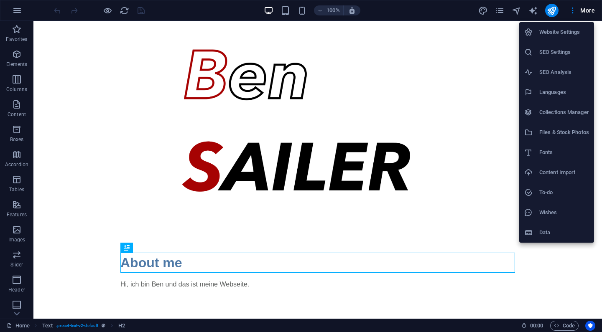
click at [542, 236] on h6 "Data" at bounding box center [564, 233] width 50 height 10
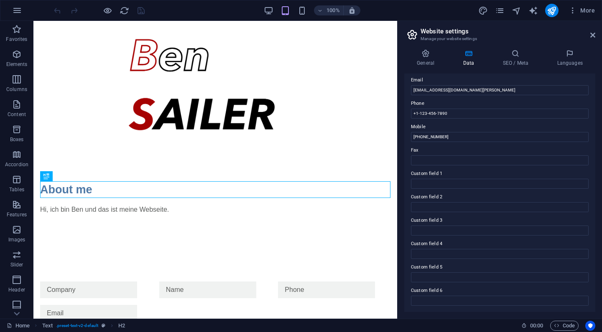
scroll to position [162, 0]
click at [430, 54] on icon at bounding box center [425, 53] width 43 height 8
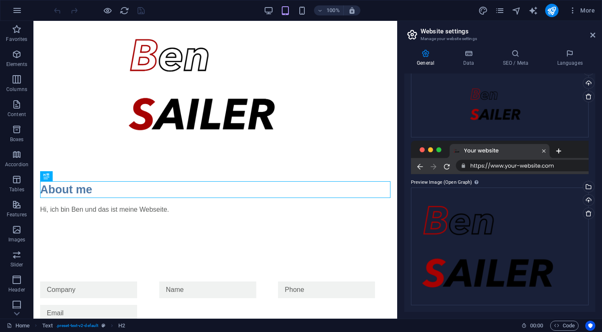
scroll to position [104, 0]
click at [575, 10] on icon "button" at bounding box center [572, 10] width 8 height 8
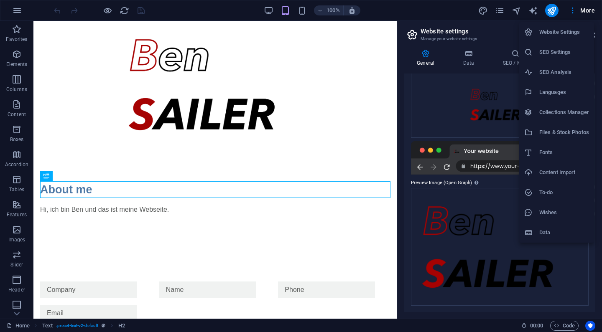
click at [551, 96] on h6 "Languages" at bounding box center [564, 92] width 50 height 10
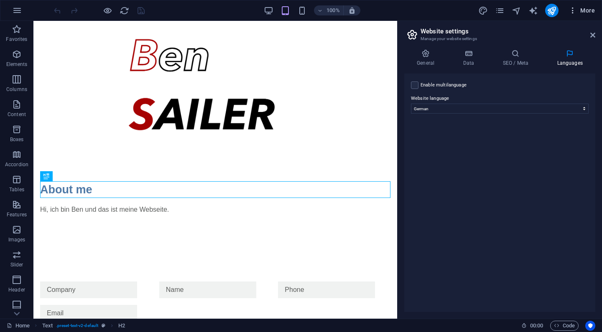
click at [575, 9] on icon "button" at bounding box center [572, 10] width 8 height 8
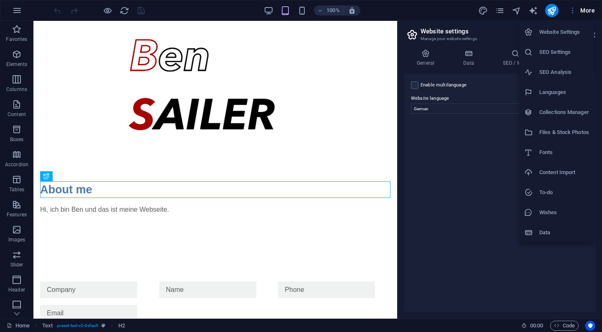
click at [550, 35] on h6 "Website Settings" at bounding box center [564, 32] width 50 height 10
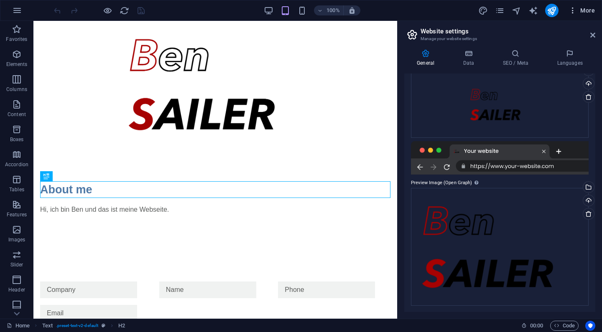
click at [588, 15] on button "More" at bounding box center [581, 10] width 33 height 13
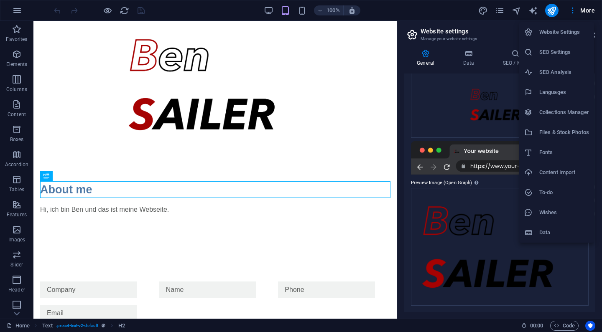
click at [496, 9] on div at bounding box center [301, 166] width 602 height 332
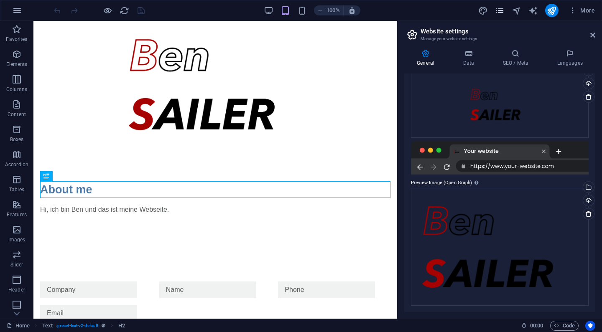
click at [500, 10] on icon "pages" at bounding box center [500, 11] width 10 height 10
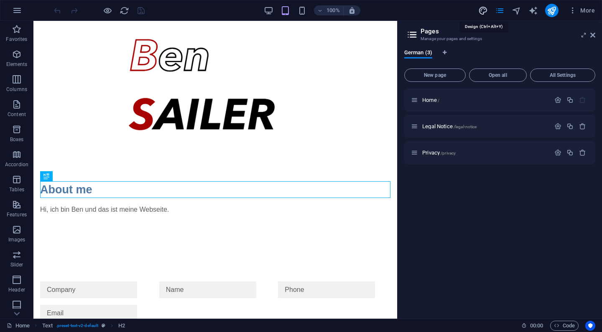
click at [486, 10] on icon "design" at bounding box center [483, 11] width 10 height 10
select select "px"
select select "400"
select select "px"
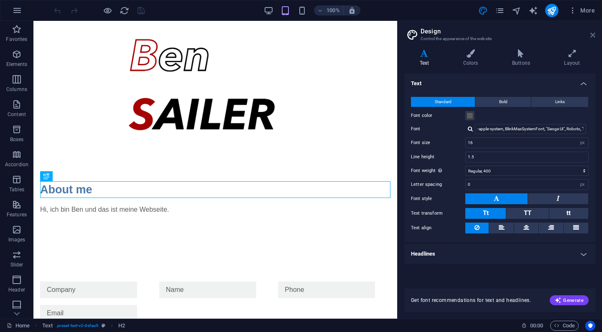
click at [590, 37] on icon at bounding box center [592, 35] width 5 height 7
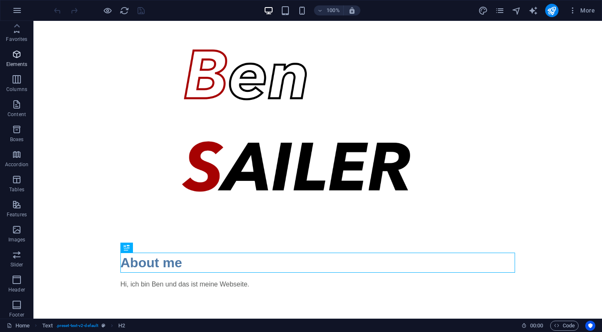
scroll to position [0, 0]
click at [20, 8] on icon "button" at bounding box center [17, 10] width 10 height 10
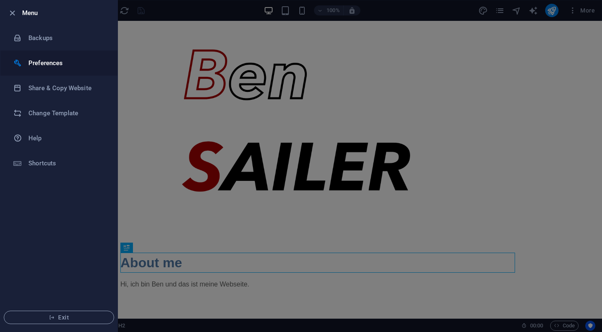
click at [66, 59] on h6 "Preferences" at bounding box center [66, 63] width 77 height 10
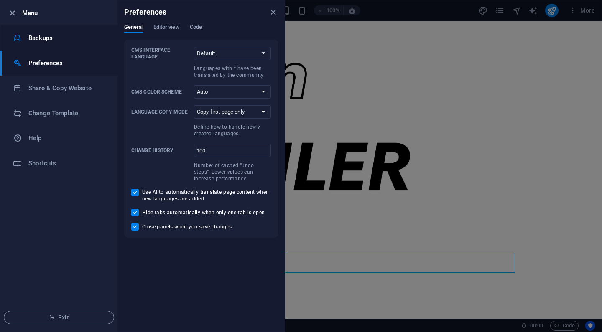
click at [56, 35] on h6 "Backups" at bounding box center [66, 38] width 77 height 10
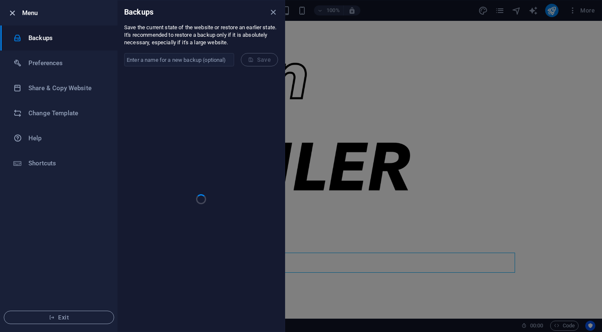
click at [13, 10] on icon "button" at bounding box center [13, 13] width 10 height 10
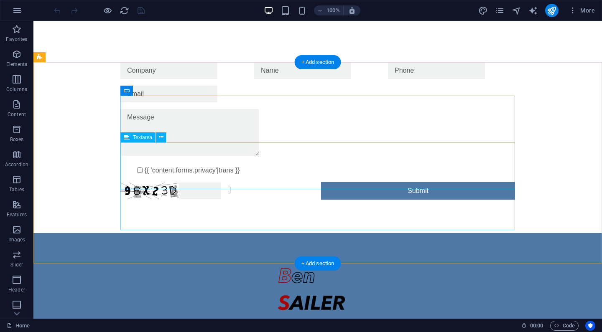
scroll to position [252, 0]
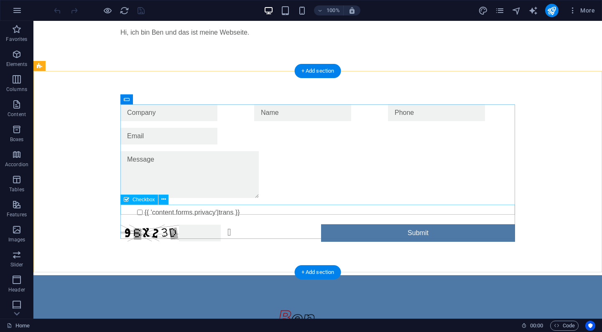
click at [288, 210] on div "{{ 'content.forms.privacy'|trans }}" at bounding box center [317, 213] width 395 height 10
click at [189, 208] on div "{{ 'content.forms.privacy'|trans }}" at bounding box center [317, 213] width 395 height 10
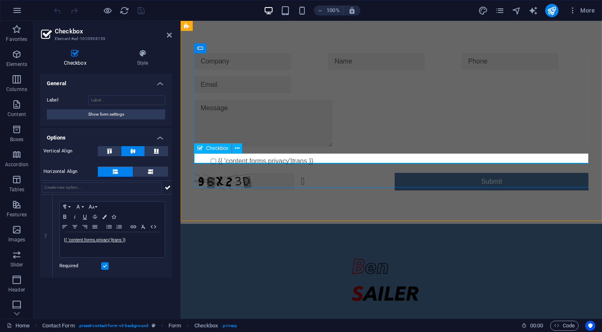
click at [307, 158] on div "{{ 'content.forms.privacy'|trans }}" at bounding box center [391, 161] width 395 height 10
click at [304, 158] on div "{{ 'content.forms.privacy'|trans }}" at bounding box center [391, 161] width 395 height 10
click at [276, 159] on div "{{ 'content.forms.privacy'|trans }}" at bounding box center [391, 161] width 395 height 10
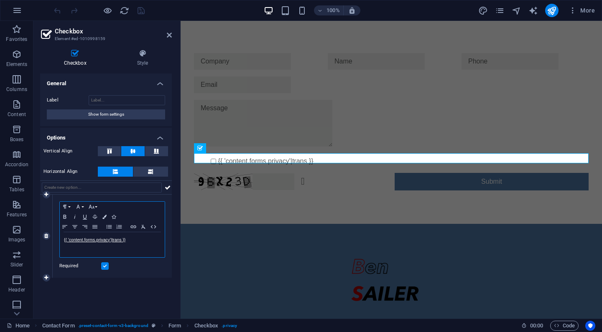
click at [130, 242] on p "{{ 'content.forms.privacy'|trans }}" at bounding box center [112, 241] width 97 height 8
drag, startPoint x: 130, startPoint y: 242, endPoint x: 57, endPoint y: 241, distance: 73.1
click at [57, 241] on div "Paragraph Format Normal Heading 1 Heading 2 Heading 3 Heading 4 Heading 5 Headi…" at bounding box center [112, 236] width 119 height 83
click at [114, 291] on div "General Label Show form settings Options Vertical Align Horizontal Align 1 Para…" at bounding box center [106, 193] width 132 height 239
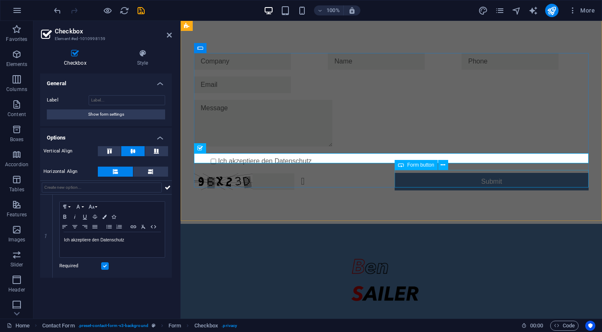
click at [418, 182] on div "Submit" at bounding box center [492, 182] width 194 height 18
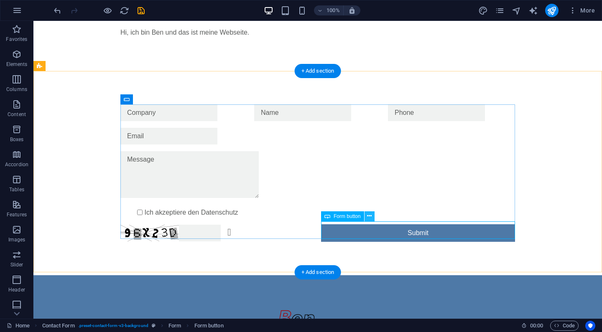
click at [369, 217] on icon at bounding box center [369, 216] width 5 height 9
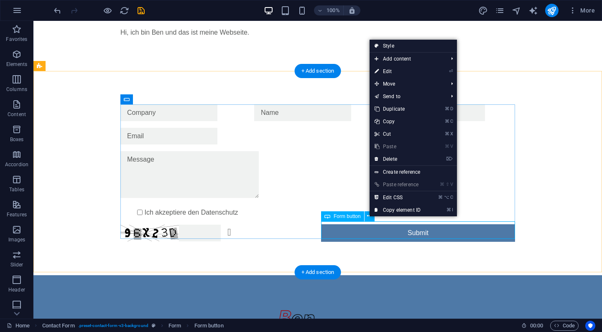
click at [366, 234] on div "Submit" at bounding box center [418, 233] width 194 height 18
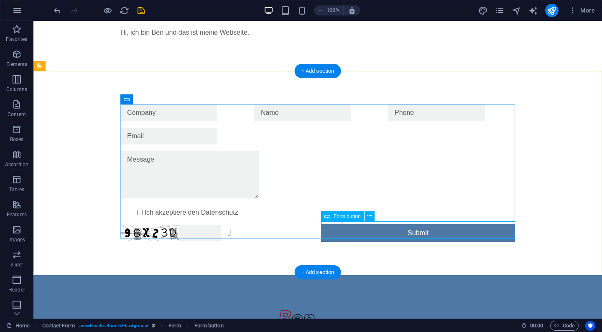
click at [366, 234] on div "Submit" at bounding box center [418, 233] width 194 height 18
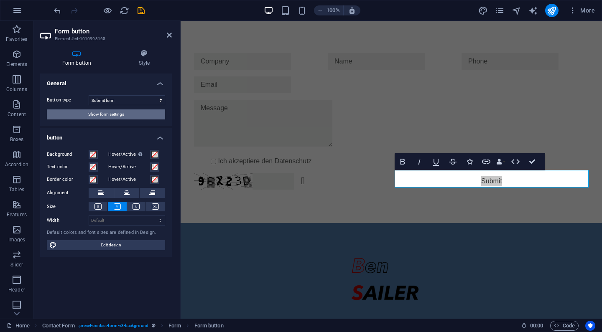
click at [89, 117] on span "Show form settings" at bounding box center [106, 114] width 36 height 10
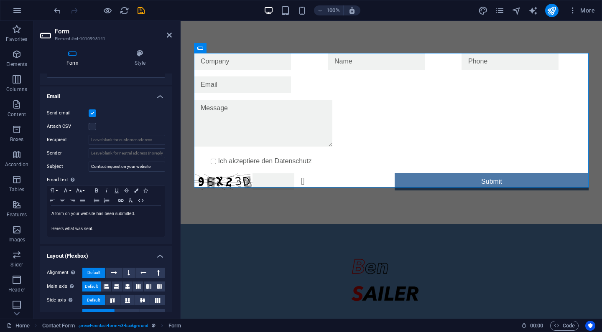
scroll to position [201, 0]
click at [127, 144] on input "Recipient" at bounding box center [127, 140] width 76 height 10
type input "[EMAIL_ADDRESS][DOMAIN_NAME][PERSON_NAME]"
type input "cms@ben-sailer.de"
click at [127, 178] on label "Email text Define text to be sent if form inputs should be sent by email." at bounding box center [106, 181] width 118 height 10
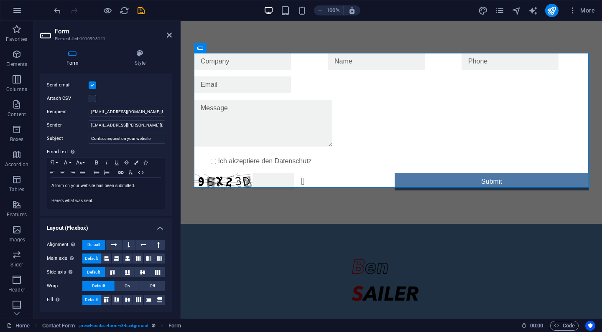
scroll to position [229, 0]
click at [142, 11] on icon "save" at bounding box center [141, 11] width 10 height 10
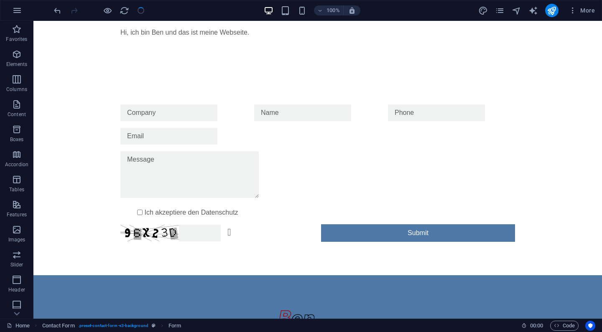
checkbox input "false"
click at [555, 8] on icon "publish" at bounding box center [552, 11] width 10 height 10
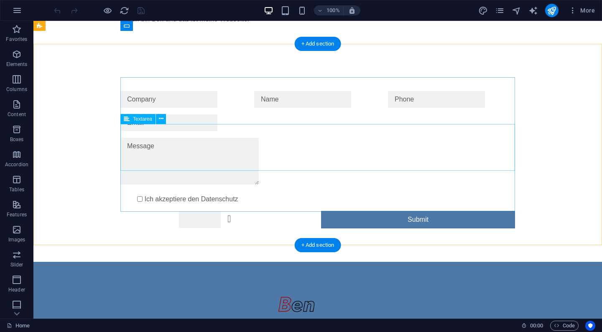
scroll to position [261, 0]
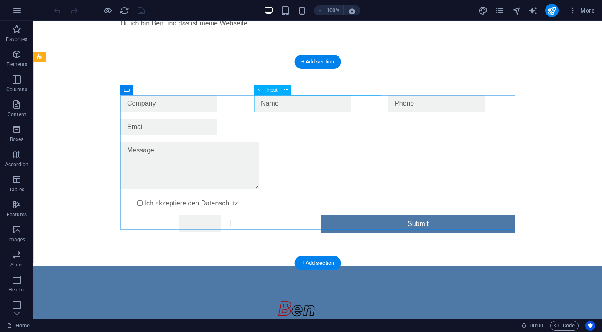
click at [271, 104] on div at bounding box center [317, 103] width 127 height 17
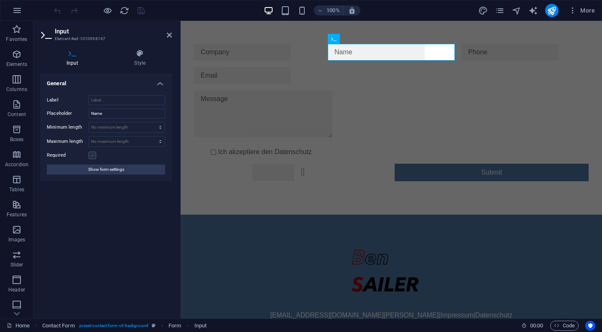
click at [95, 152] on label at bounding box center [93, 156] width 8 height 8
click at [0, 0] on input "Required" at bounding box center [0, 0] width 0 height 0
click at [499, 53] on div at bounding box center [524, 52] width 127 height 17
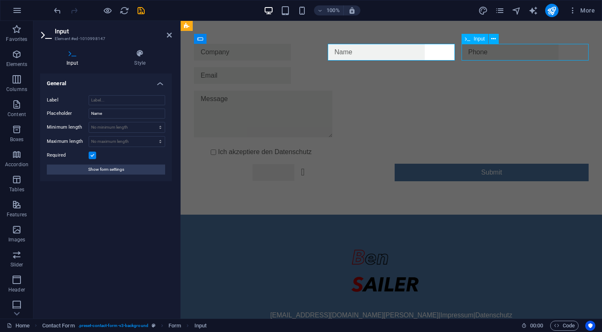
click at [499, 53] on div at bounding box center [524, 52] width 127 height 17
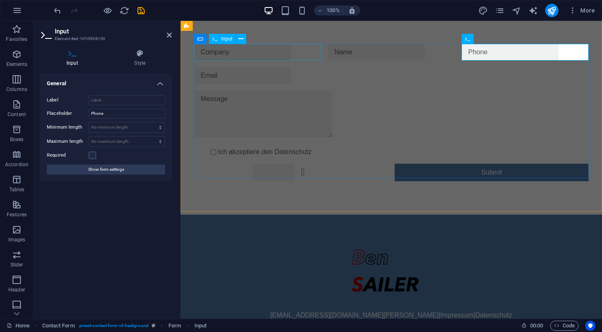
click at [307, 55] on div at bounding box center [257, 52] width 127 height 17
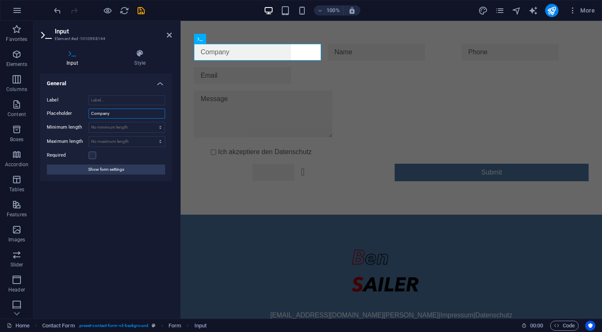
click at [127, 111] on input "Company" at bounding box center [127, 114] width 76 height 10
type input "Company (optional)"
click at [496, 48] on div at bounding box center [524, 52] width 127 height 17
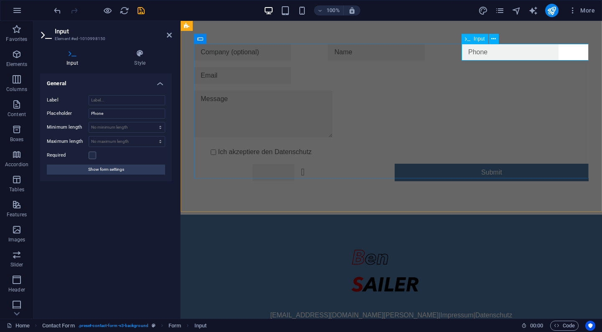
click at [489, 53] on input "text" at bounding box center [509, 52] width 97 height 17
click at [141, 112] on input "Phone" at bounding box center [127, 114] width 76 height 10
type input "Phone (optional)"
click at [242, 191] on div "Ich akzeptiere den Datenschutz Unreadable? Regenerate Submit" at bounding box center [391, 112] width 421 height 204
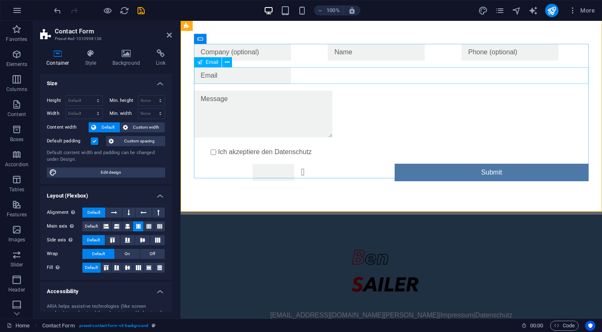
click at [250, 78] on input "email" at bounding box center [242, 75] width 97 height 17
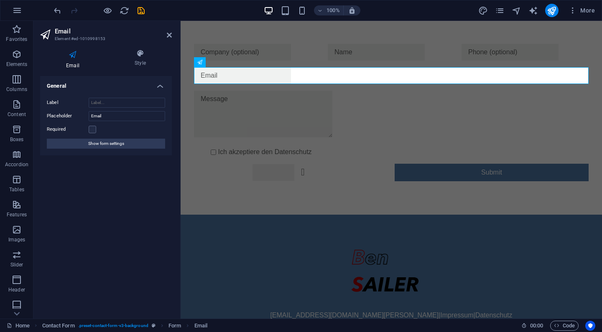
click at [97, 126] on div "Required" at bounding box center [106, 130] width 118 height 10
click at [93, 129] on label at bounding box center [93, 130] width 8 height 8
click at [0, 0] on input "Required" at bounding box center [0, 0] width 0 height 0
click at [253, 112] on div at bounding box center [391, 116] width 395 height 50
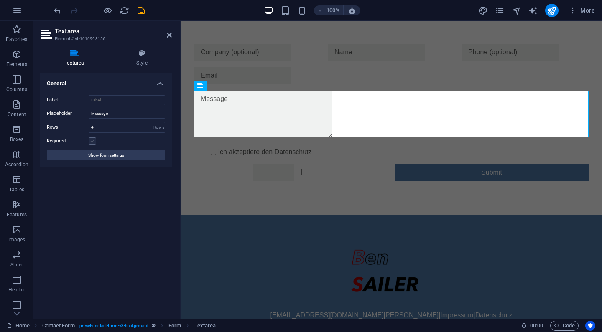
click at [95, 140] on label at bounding box center [93, 141] width 8 height 8
click at [0, 0] on input "Required" at bounding box center [0, 0] width 0 height 0
click at [282, 172] on div "Unreadable? Regenerate" at bounding box center [291, 173] width 194 height 18
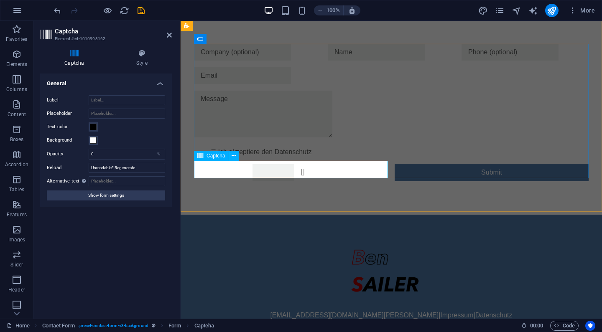
click at [374, 170] on div "Unreadable? Regenerate" at bounding box center [291, 173] width 194 height 18
click at [344, 202] on div "Ich akzeptiere den Datenschutz Unreadable? Regenerate Submit" at bounding box center [391, 112] width 421 height 204
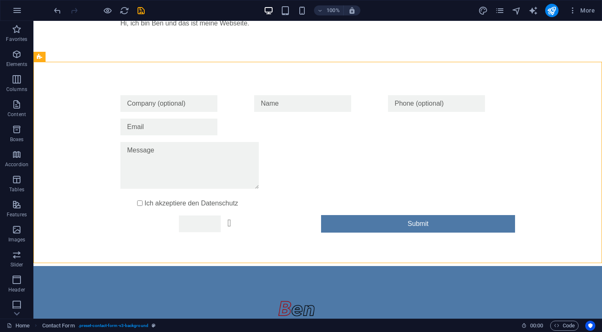
click at [137, 15] on div at bounding box center [99, 10] width 94 height 13
click at [141, 12] on icon "save" at bounding box center [141, 11] width 10 height 10
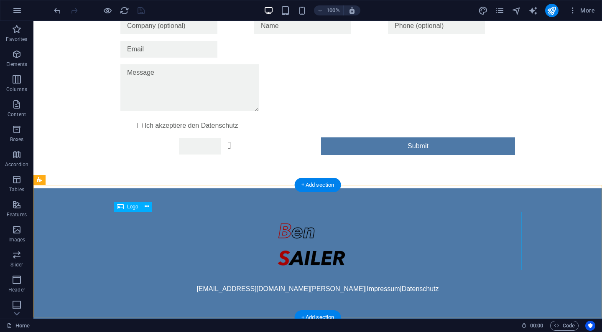
scroll to position [338, 0]
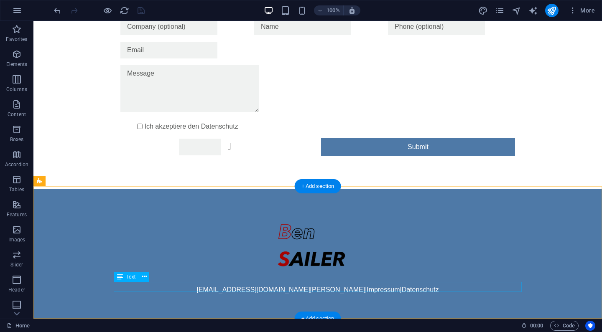
click at [246, 285] on div "[EMAIL_ADDRESS][DOMAIN_NAME][PERSON_NAME] | Impressum | Datenschutz" at bounding box center [318, 290] width 408 height 10
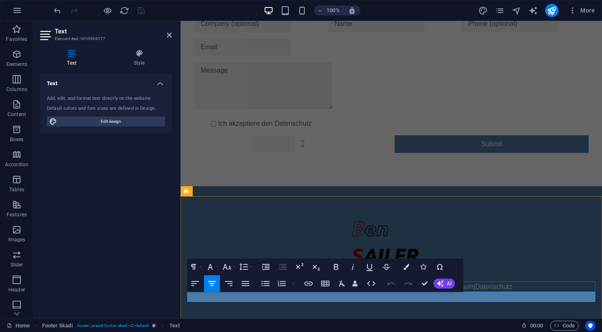
scroll to position [277, 0]
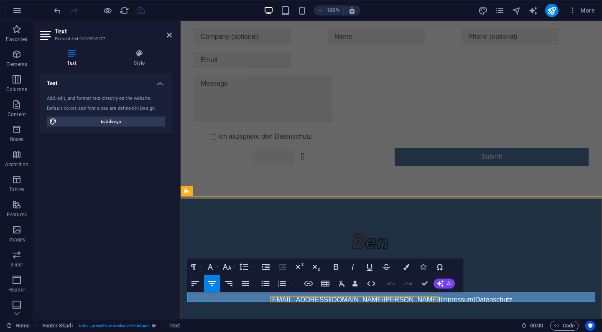
click at [379, 297] on p "[EMAIL_ADDRESS][DOMAIN_NAME][PERSON_NAME] | Impressum | Datenschutz" at bounding box center [391, 300] width 408 height 10
click at [367, 297] on link "[EMAIL_ADDRESS][DOMAIN_NAME][PERSON_NAME]" at bounding box center [354, 299] width 168 height 7
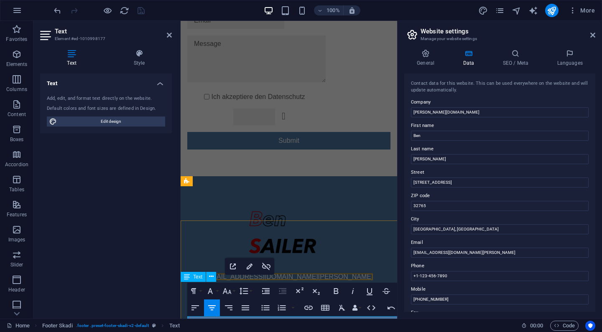
scroll to position [252, 0]
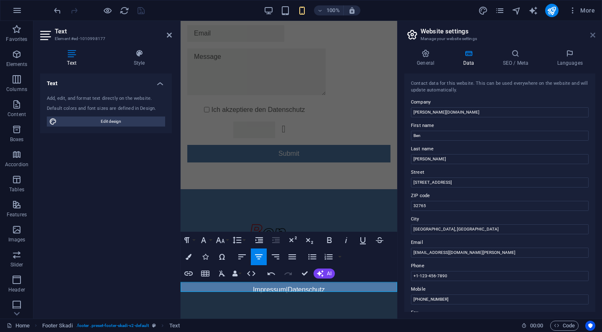
click at [592, 36] on icon at bounding box center [592, 35] width 5 height 7
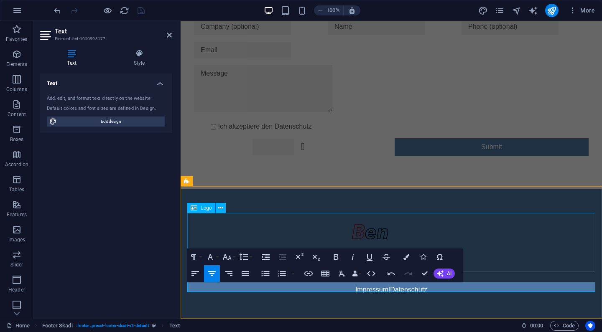
click at [367, 212] on div "Impressum | Datenschutz" at bounding box center [391, 255] width 421 height 132
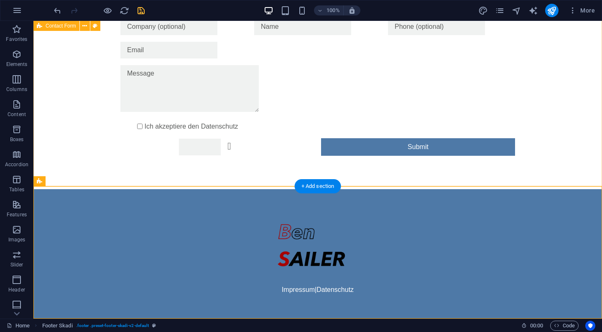
click at [372, 170] on div "Ich akzeptiere den Datenschutz Unreadable? Regenerate Submit" at bounding box center [317, 87] width 568 height 204
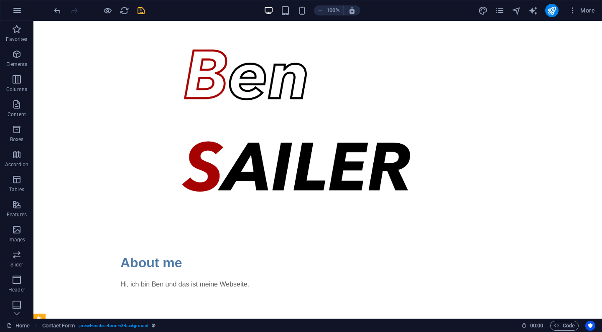
scroll to position [0, 0]
click at [552, 11] on icon "publish" at bounding box center [552, 11] width 10 height 10
checkbox input "false"
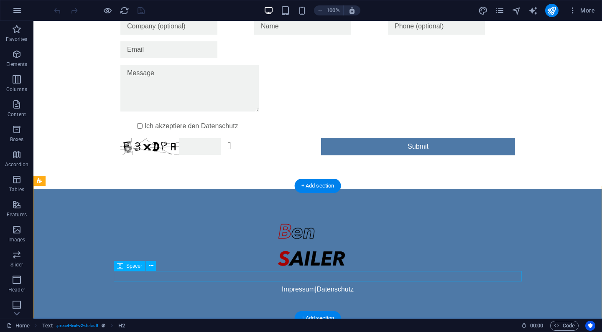
scroll to position [338, 0]
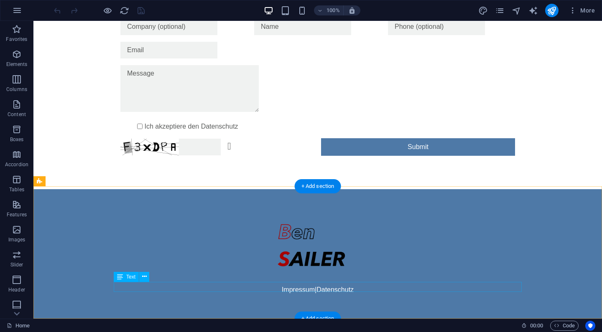
click at [292, 287] on div "Impressum | Datenschutz" at bounding box center [318, 290] width 408 height 10
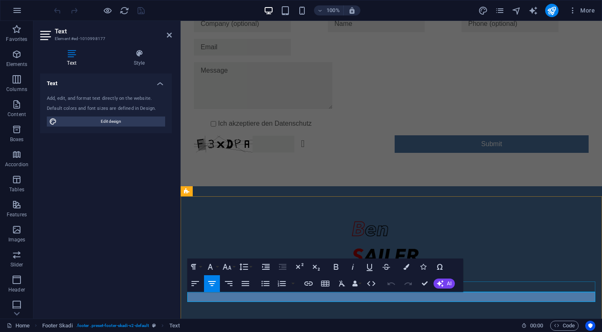
scroll to position [277, 0]
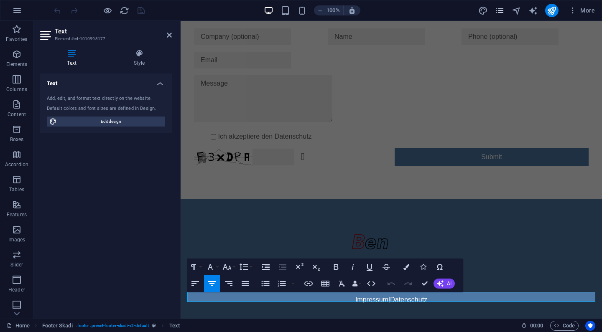
click at [501, 9] on icon "pages" at bounding box center [500, 11] width 10 height 10
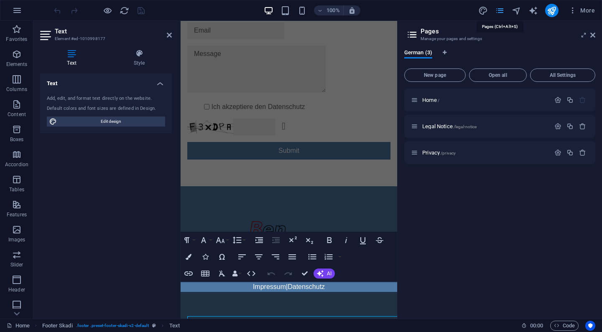
scroll to position [252, 0]
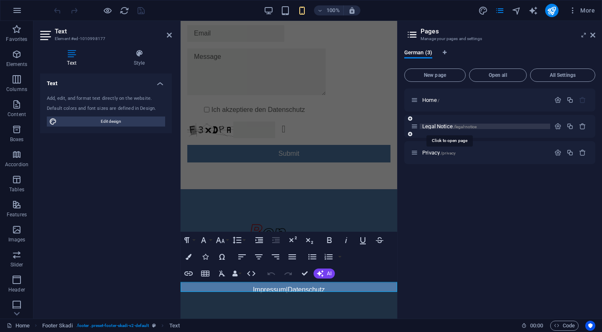
click at [443, 127] on span "Legal Notice /legal-notice" at bounding box center [449, 126] width 54 height 6
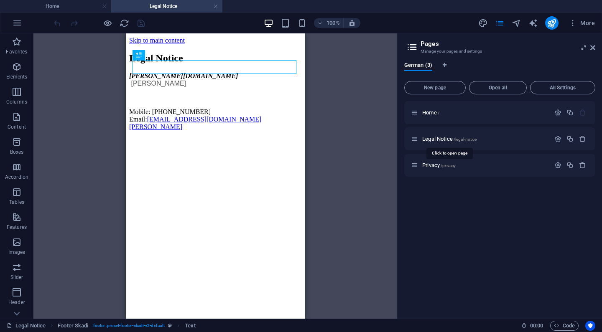
scroll to position [0, 0]
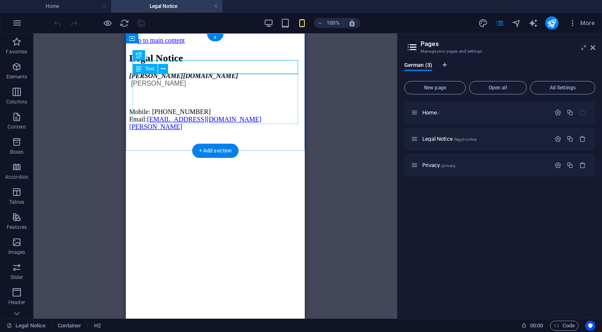
click at [137, 89] on div "[PERSON_NAME][DOMAIN_NAME] Sailer Mobile: [PHONE_NUMBER] Email: [EMAIL_ADDRESS]…" at bounding box center [215, 101] width 172 height 59
click at [135, 89] on div "[PERSON_NAME][DOMAIN_NAME] Sailer Mobile: [PHONE_NUMBER] Email: [EMAIL_ADDRESS]…" at bounding box center [215, 101] width 172 height 59
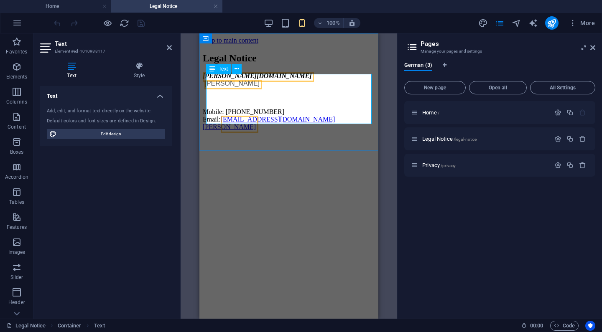
click at [208, 87] on span "[PERSON_NAME]" at bounding box center [231, 83] width 55 height 7
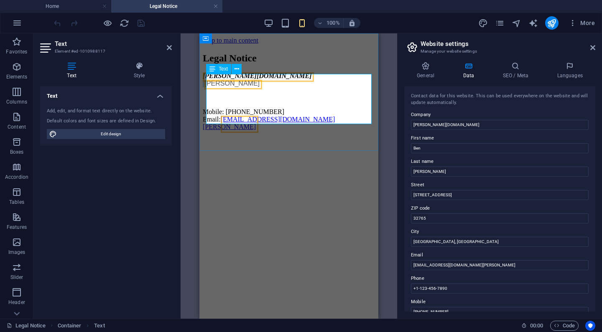
click at [209, 87] on span "[PERSON_NAME]" at bounding box center [231, 83] width 55 height 7
click at [215, 87] on span "[PERSON_NAME]" at bounding box center [231, 83] width 55 height 7
click at [209, 87] on span "[PERSON_NAME]" at bounding box center [231, 83] width 55 height 7
click at [204, 87] on span at bounding box center [204, 83] width 2 height 7
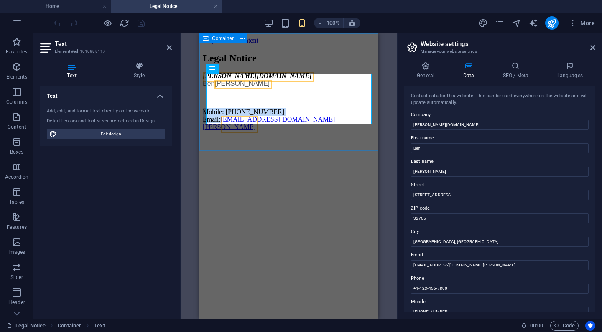
drag, startPoint x: 280, startPoint y: 118, endPoint x: 200, endPoint y: 105, distance: 81.2
click at [203, 105] on div "Legal Notice [PERSON_NAME][DOMAIN_NAME] [PERSON_NAME] Mobile: [PHONE_NUMBER] Em…" at bounding box center [289, 92] width 172 height 78
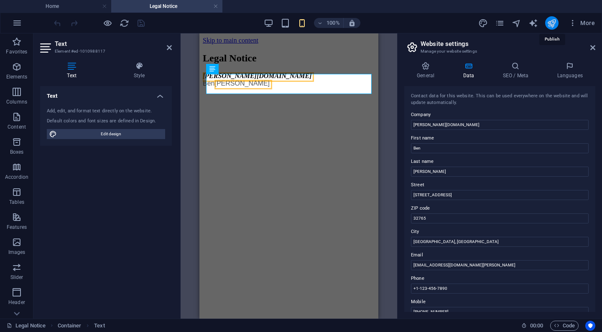
click at [548, 23] on icon "publish" at bounding box center [552, 23] width 10 height 10
